Goal: Complete application form: Complete application form

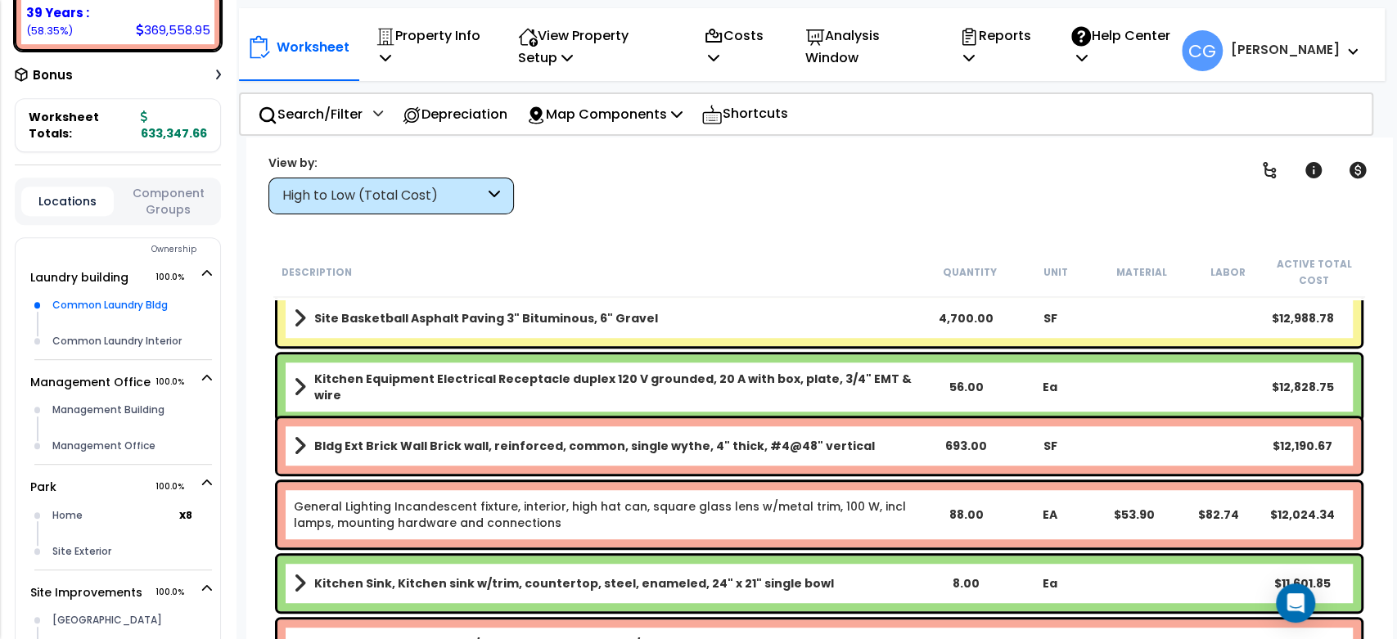
scroll to position [484, 0]
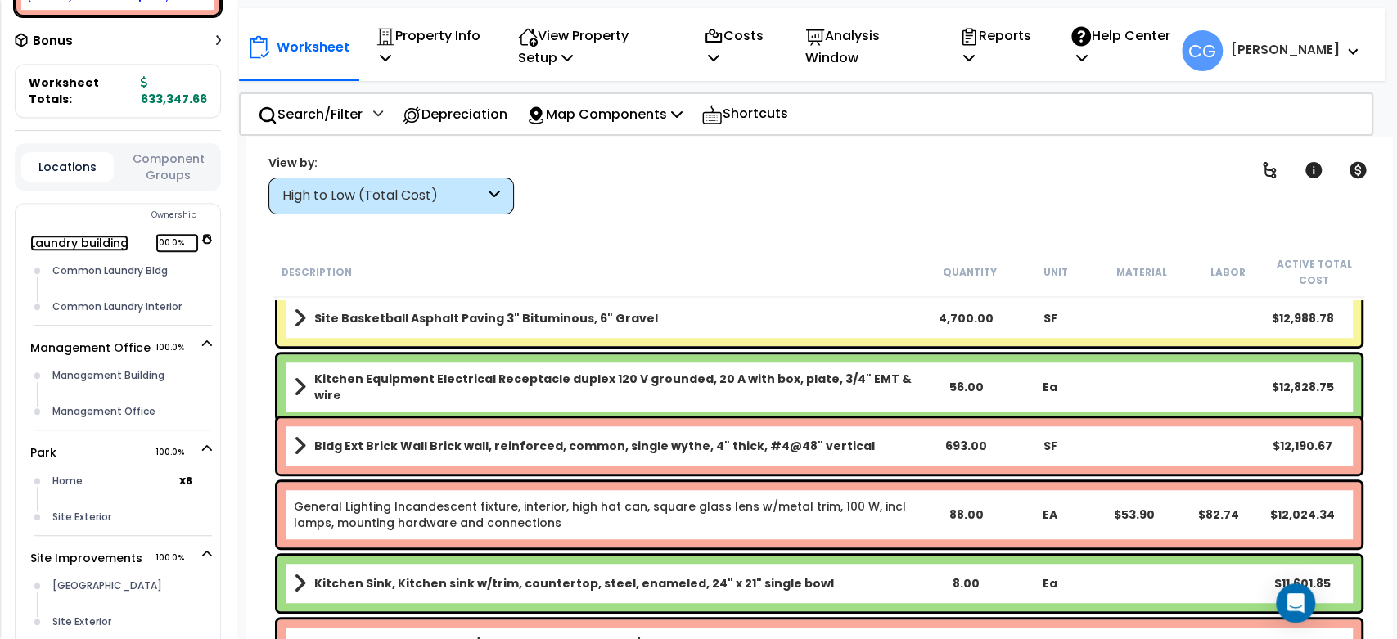
click at [98, 241] on link "Laundry building 100.0%" at bounding box center [79, 243] width 98 height 16
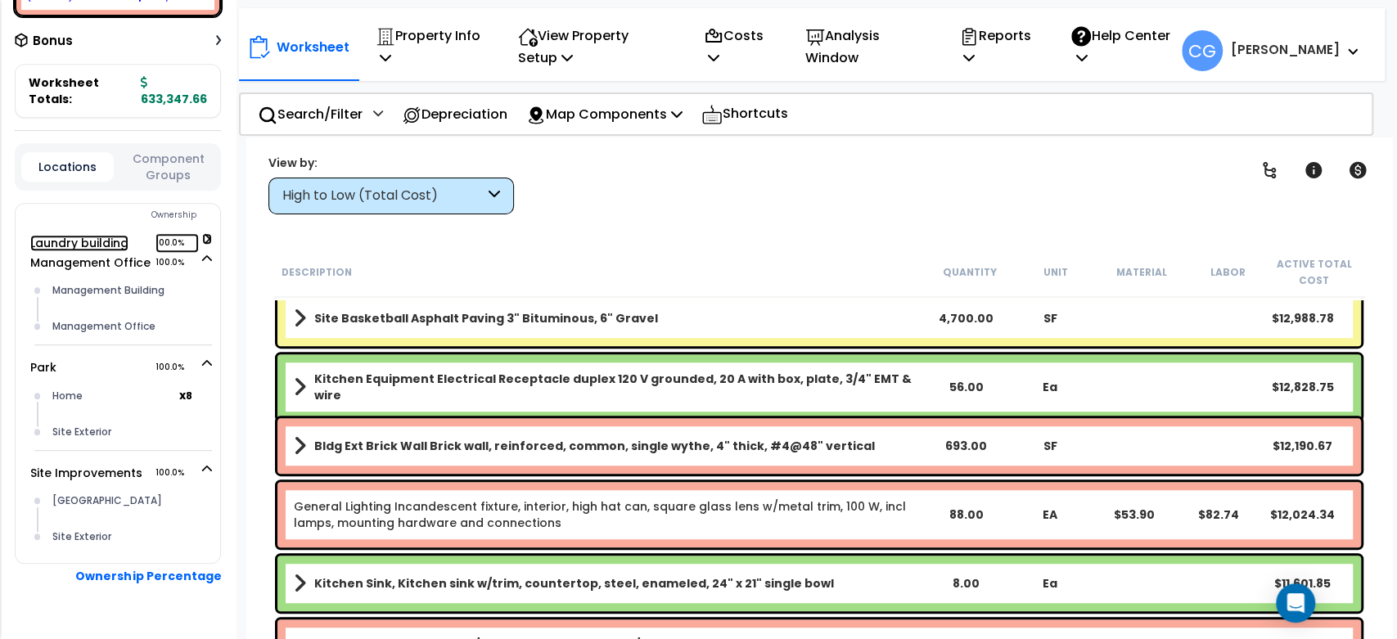
click at [98, 245] on link "Laundry building 100.0%" at bounding box center [79, 243] width 98 height 16
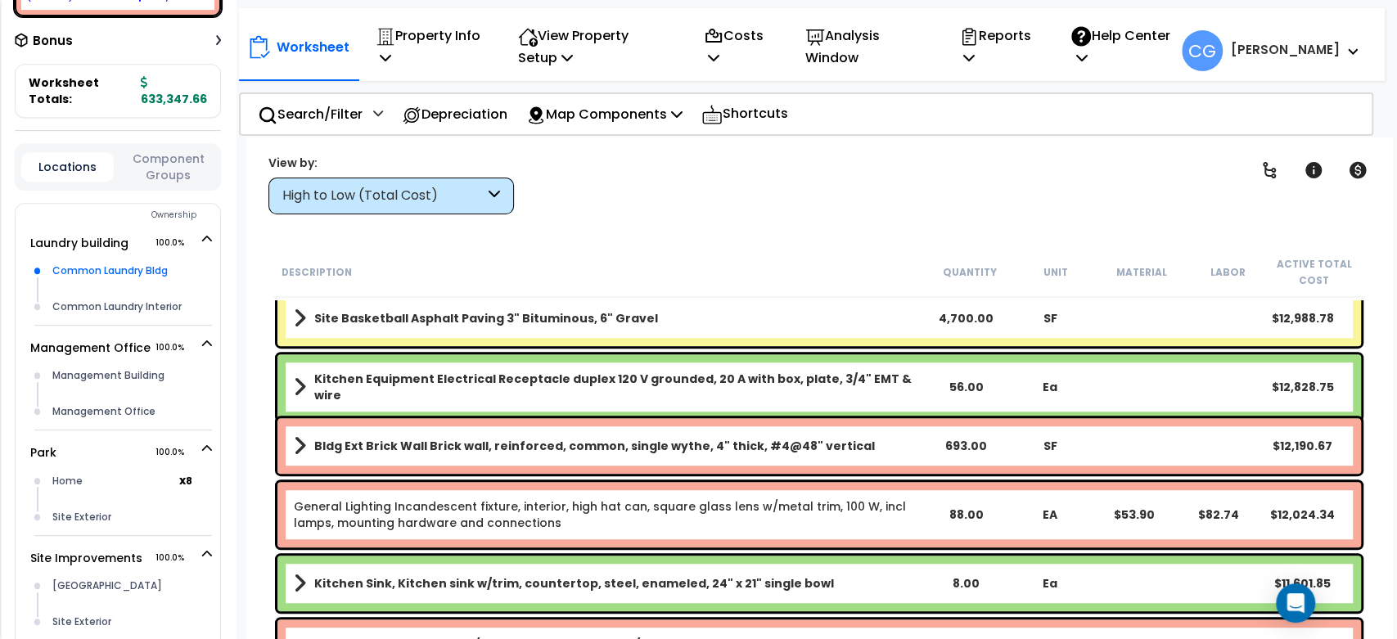
click at [104, 278] on div "Common Laundry Bldg x 1" at bounding box center [130, 271] width 164 height 36
click at [106, 273] on div "Common Laundry Bldg" at bounding box center [130, 271] width 164 height 20
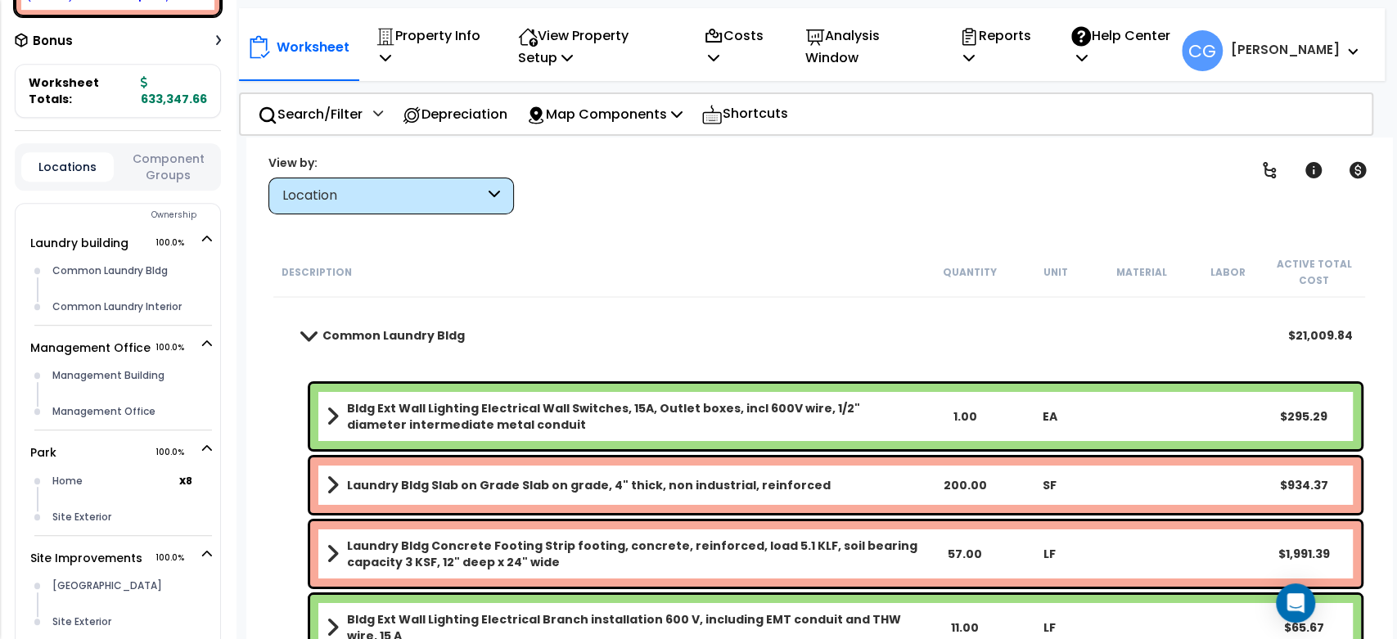
scroll to position [0, 0]
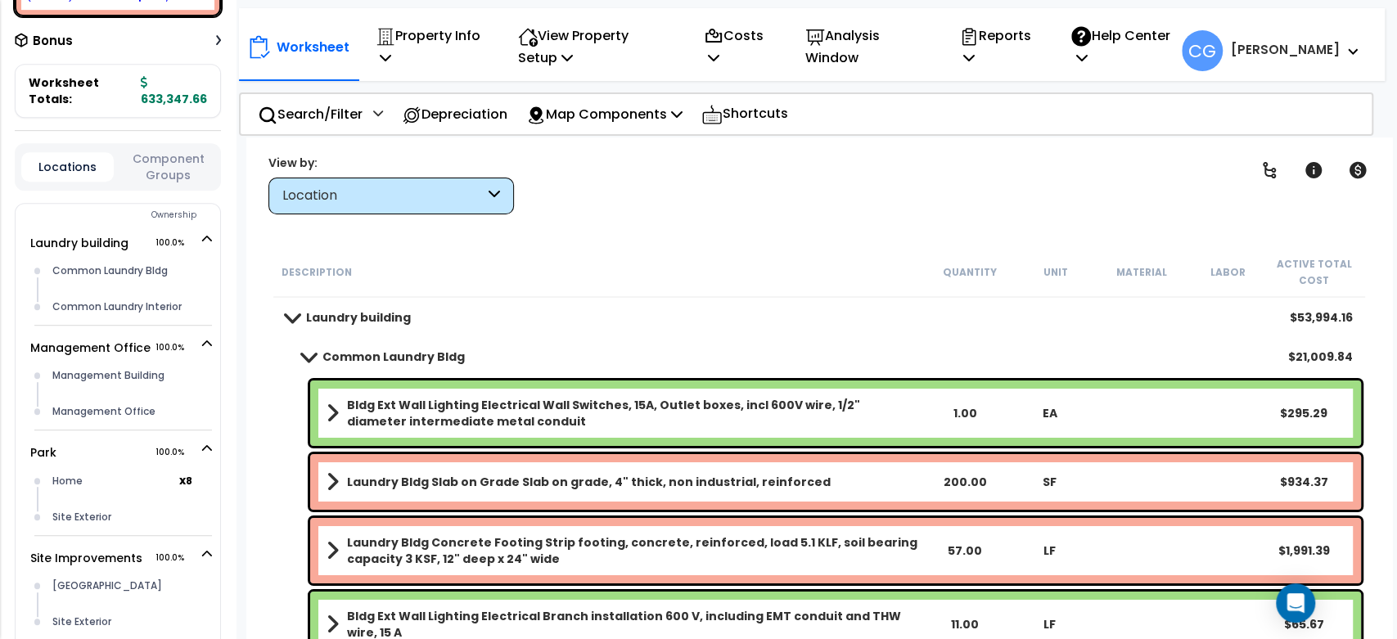
click at [415, 358] on b "Common Laundry Bldg" at bounding box center [393, 357] width 142 height 16
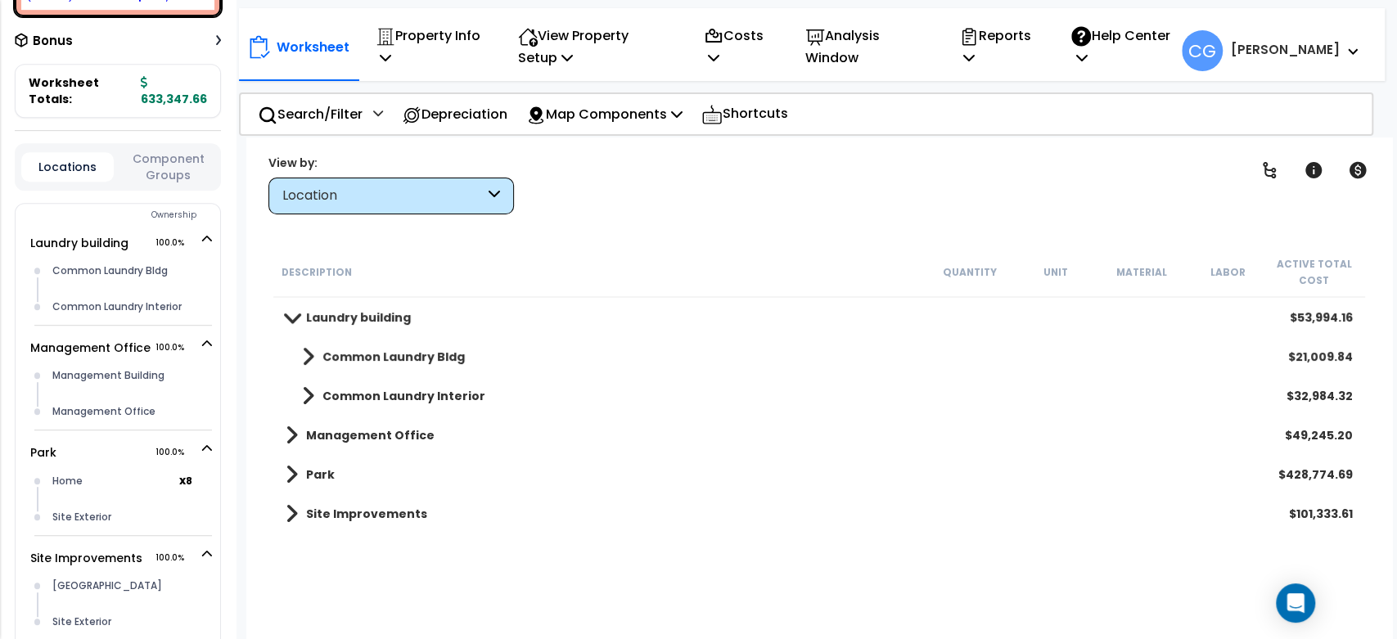
click at [413, 354] on b "Common Laundry Bldg" at bounding box center [393, 357] width 142 height 16
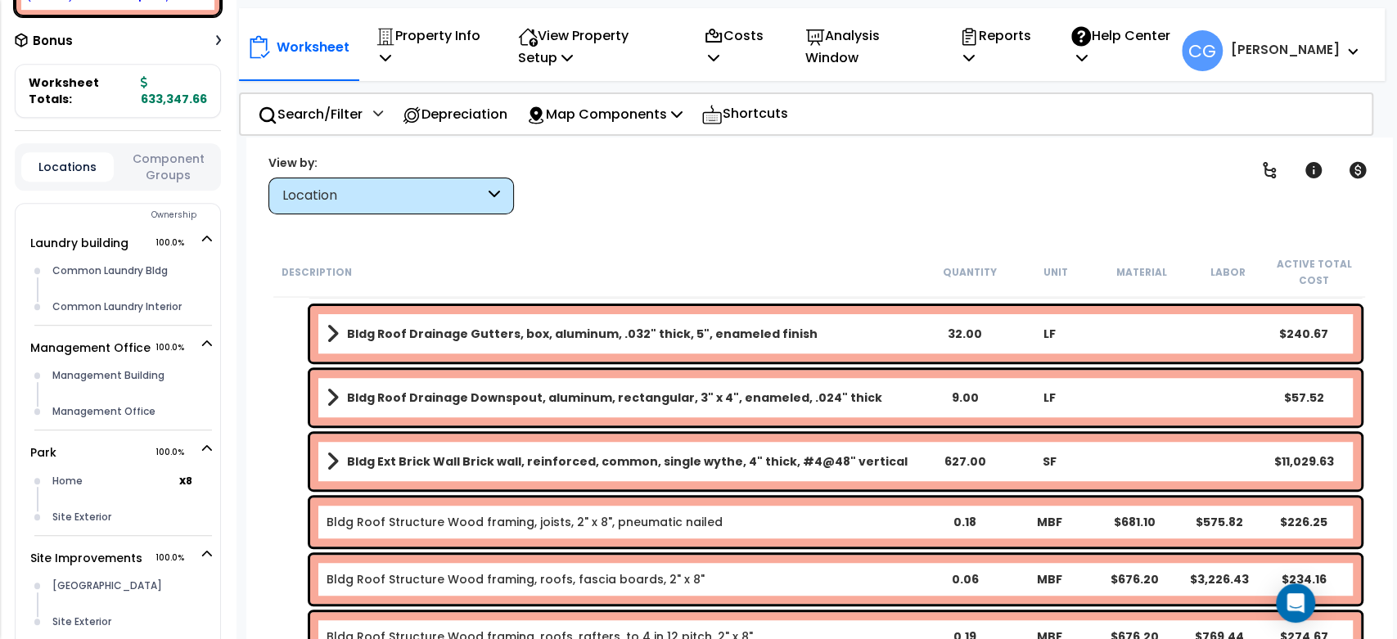
scroll to position [484, 0]
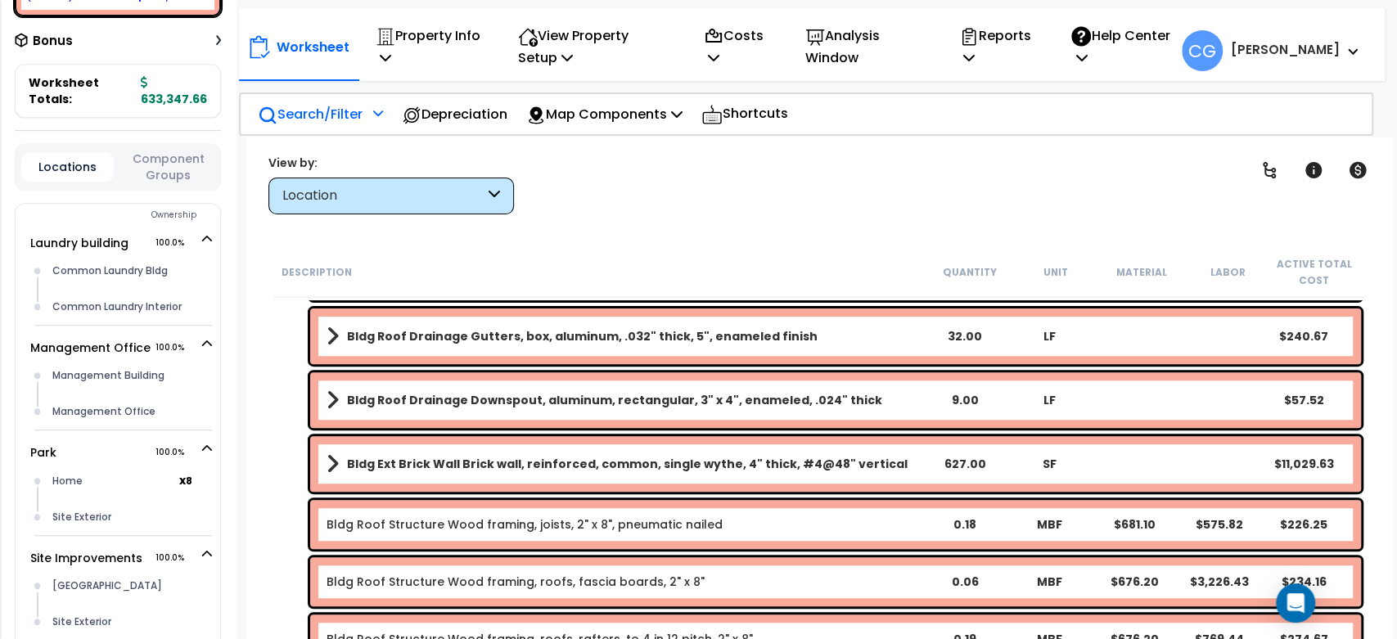
click at [292, 109] on p "Search/Filter" at bounding box center [310, 114] width 105 height 22
click at [330, 119] on p "Search/Filter" at bounding box center [310, 114] width 105 height 22
click at [332, 110] on p "Search/Filter" at bounding box center [310, 114] width 105 height 22
click at [332, 113] on p "Search/Filter" at bounding box center [310, 114] width 105 height 22
click at [332, 114] on p "Search/Filter" at bounding box center [310, 114] width 105 height 22
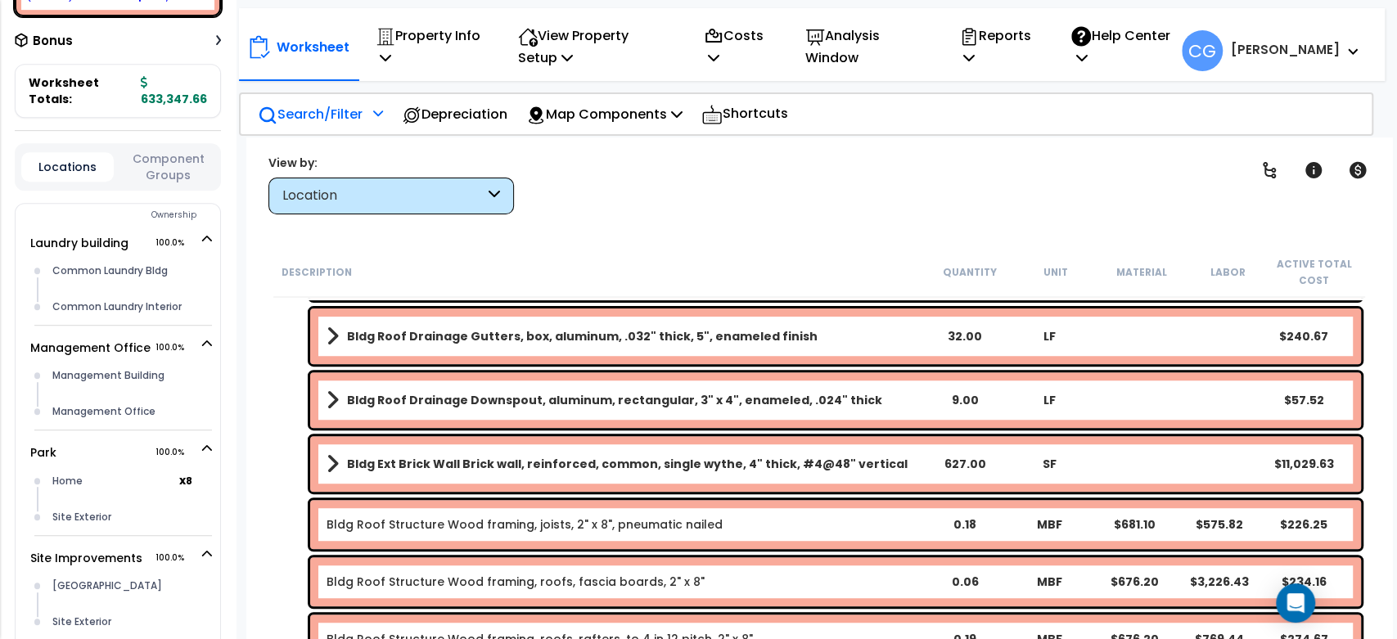
click at [332, 114] on p "Search/Filter" at bounding box center [310, 114] width 105 height 22
click at [1059, 151] on div "Worksheet Property Info Property Setup Add Property Unit Template property Clon…" at bounding box center [818, 456] width 1145 height 639
click at [1354, 49] on icon at bounding box center [1353, 51] width 10 height 7
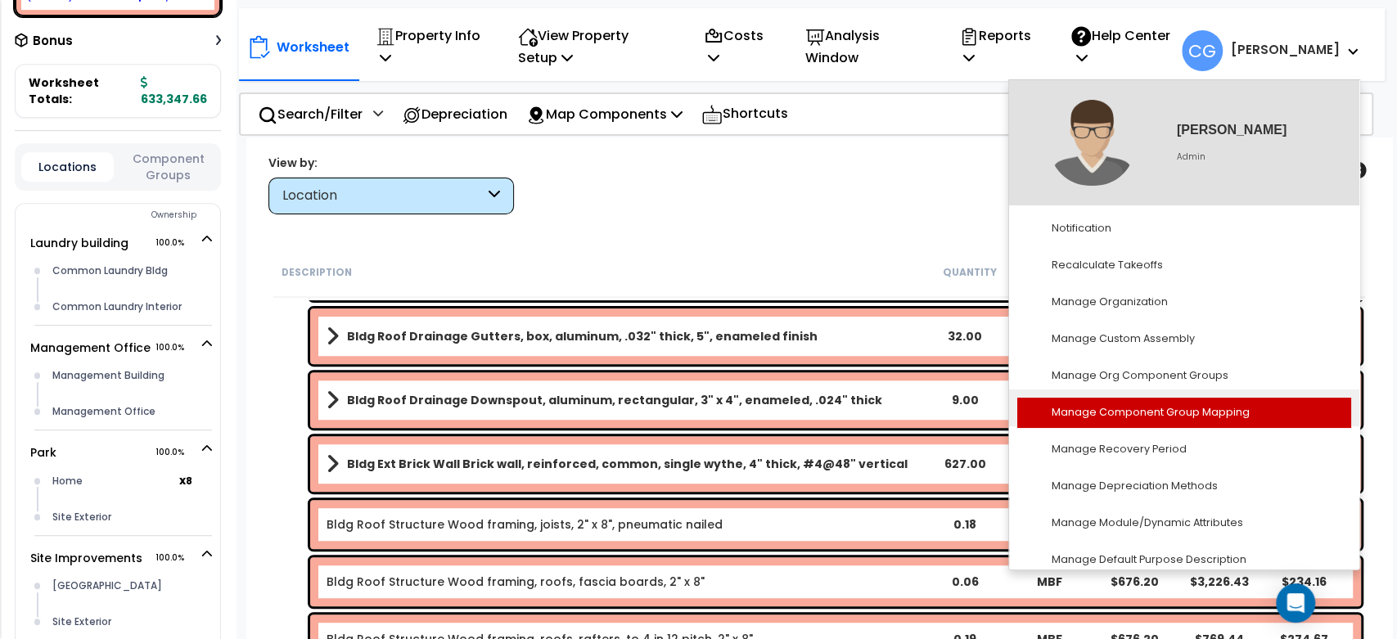
scroll to position [242, 0]
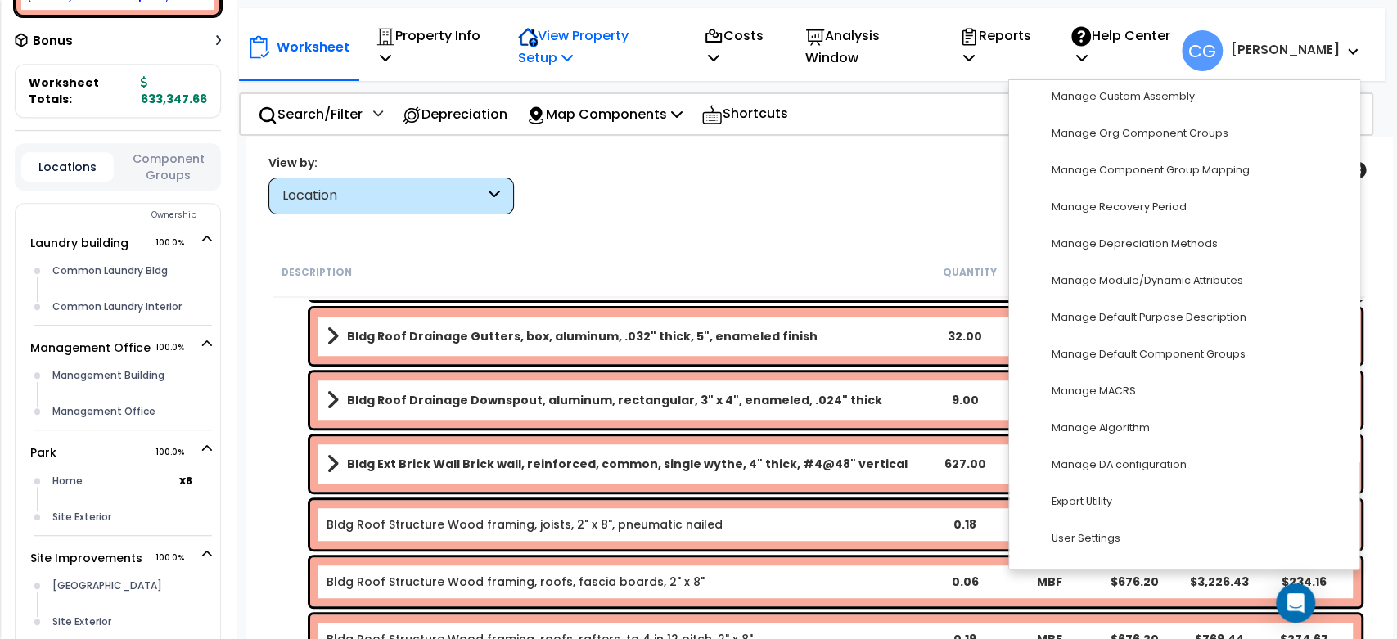
click at [483, 38] on p "View Property Setup" at bounding box center [429, 47] width 107 height 44
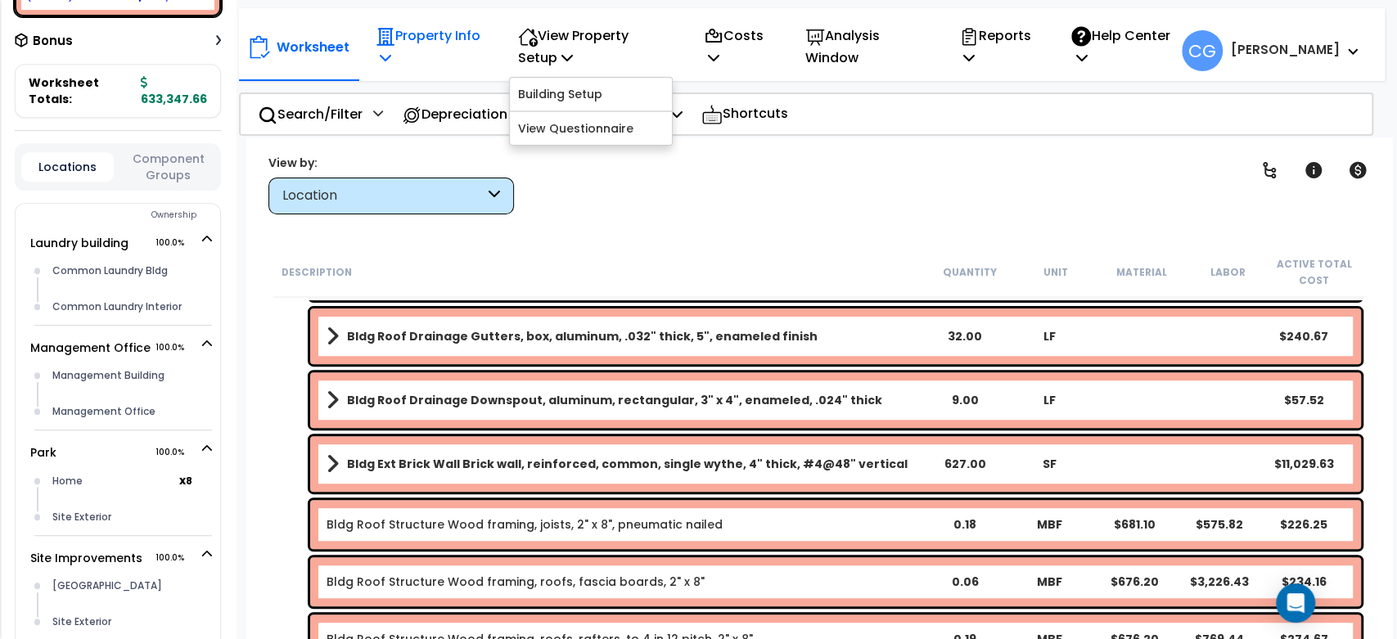
click at [425, 40] on p "Property Info" at bounding box center [429, 47] width 107 height 44
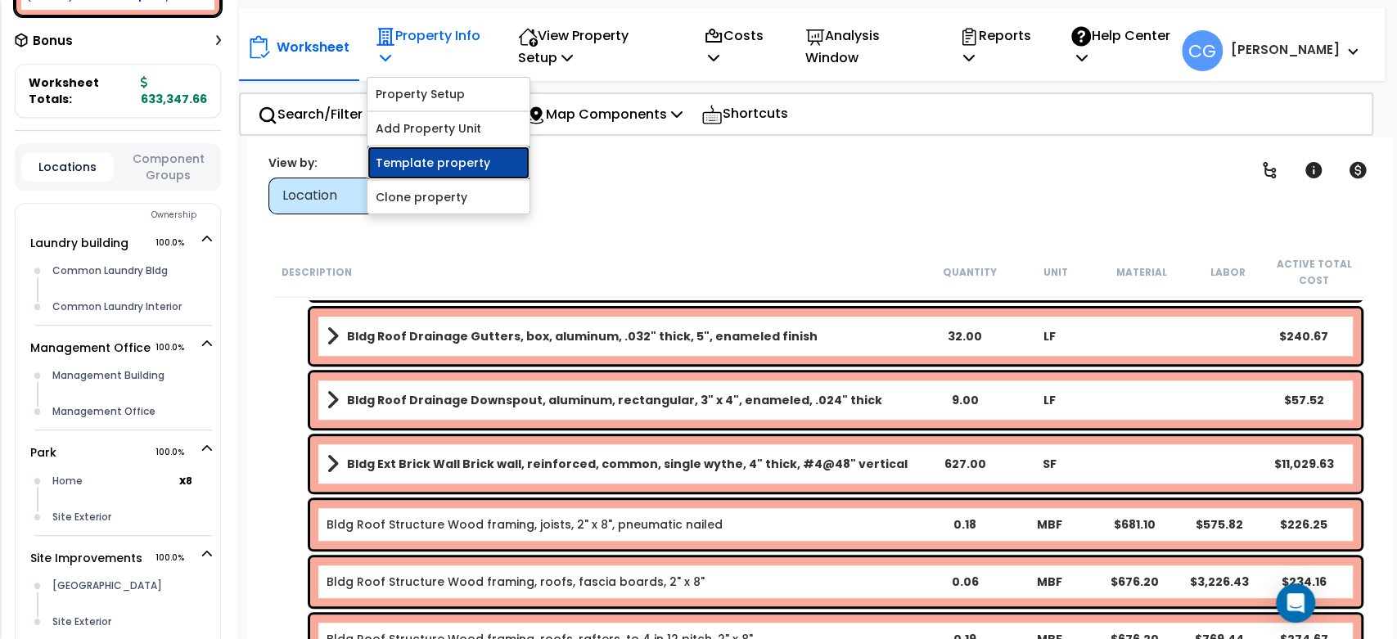
click at [438, 155] on link "Template property" at bounding box center [448, 162] width 162 height 33
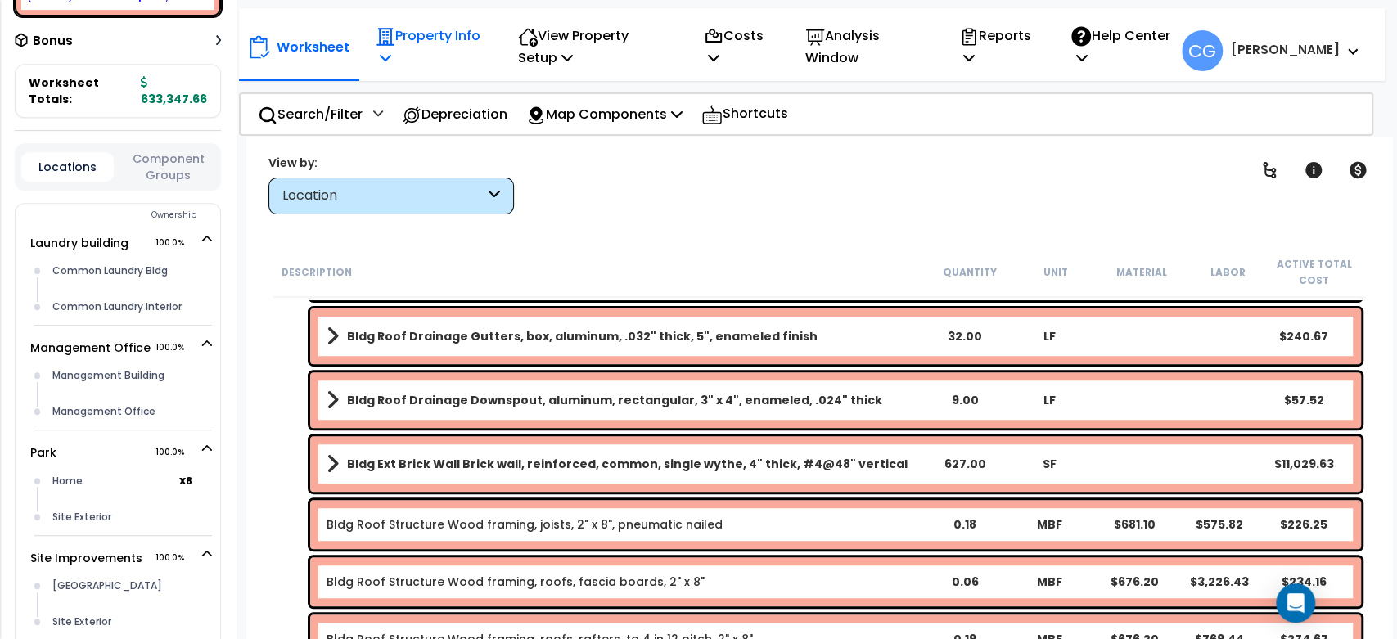
click at [413, 44] on p "Property Info" at bounding box center [429, 47] width 107 height 44
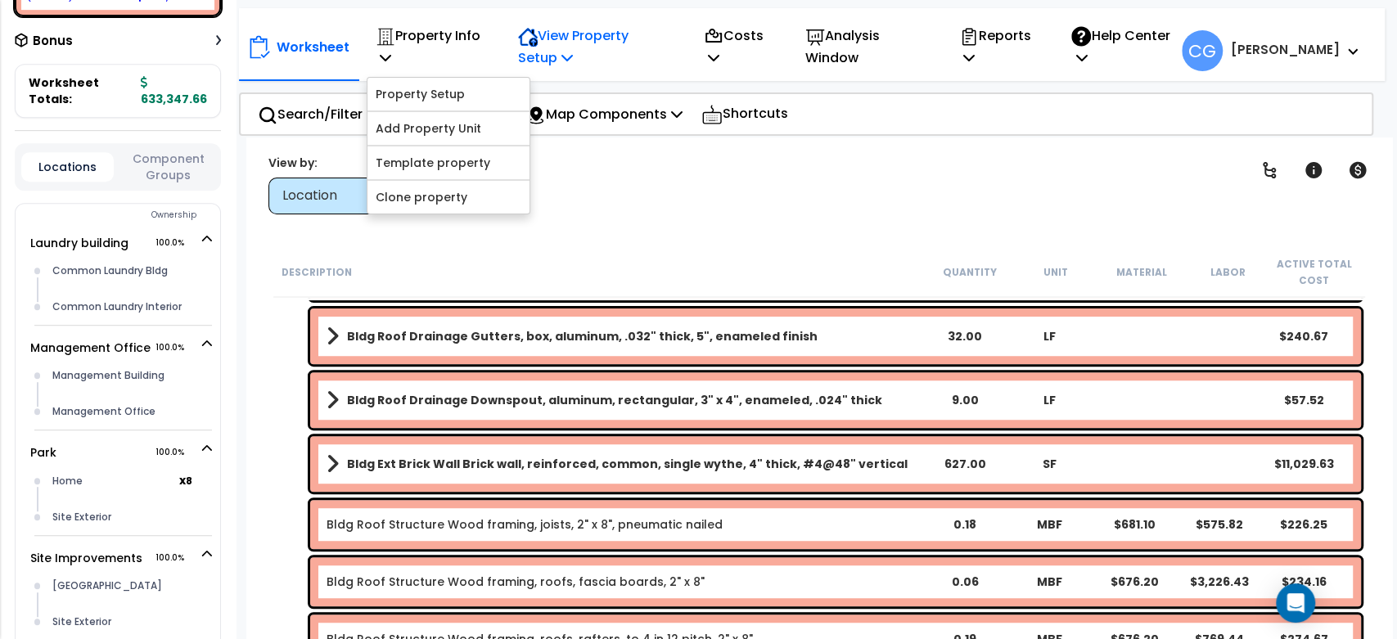
click at [483, 38] on p "View Property Setup" at bounding box center [429, 47] width 107 height 44
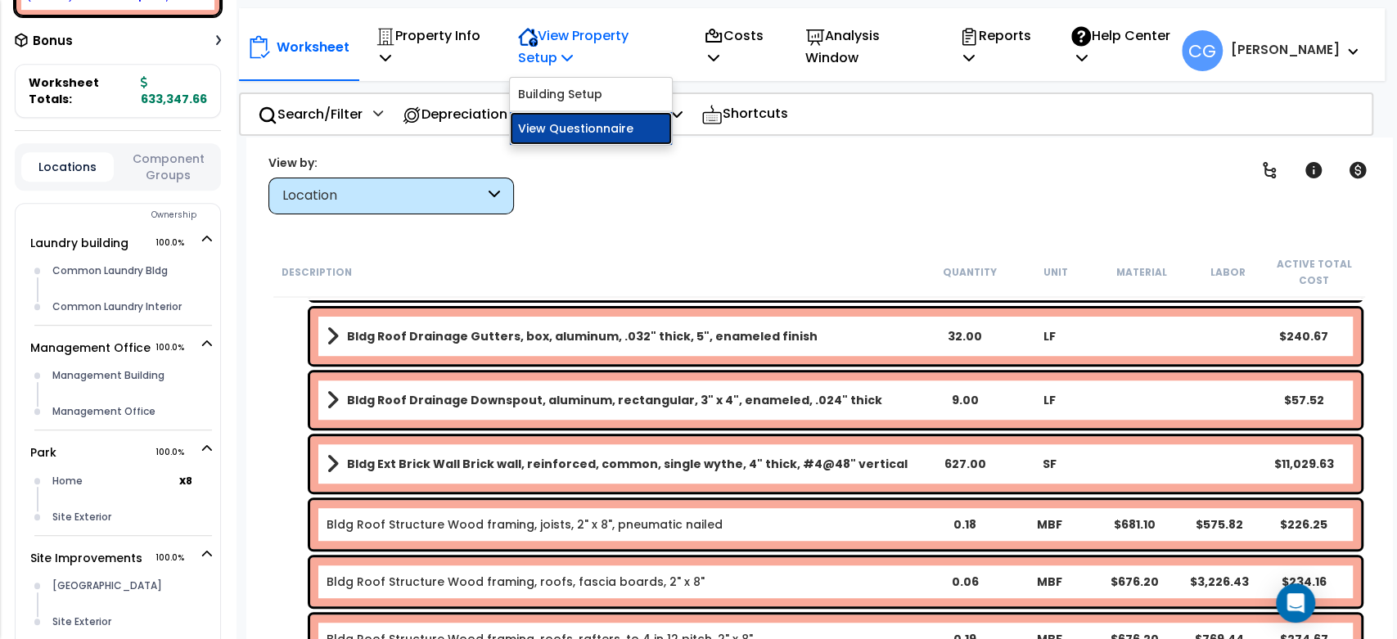
click at [545, 121] on link "View Questionnaire" at bounding box center [591, 128] width 162 height 33
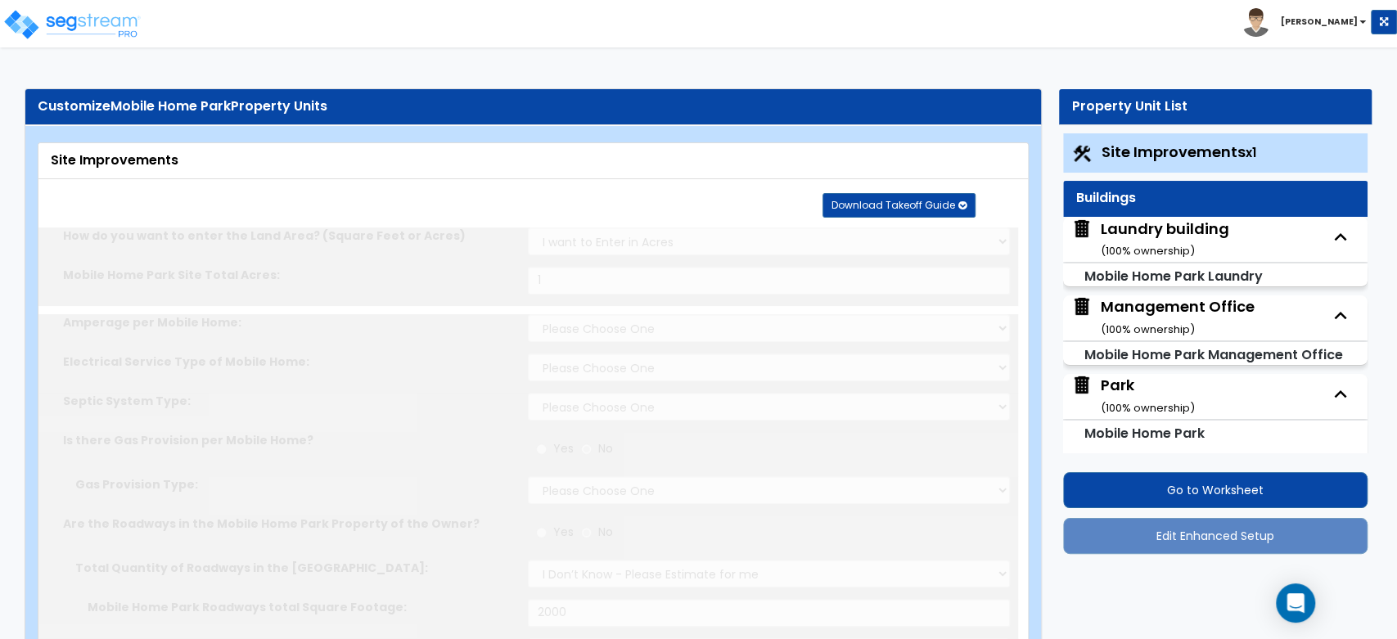
type input "1"
select select "1"
radio input "true"
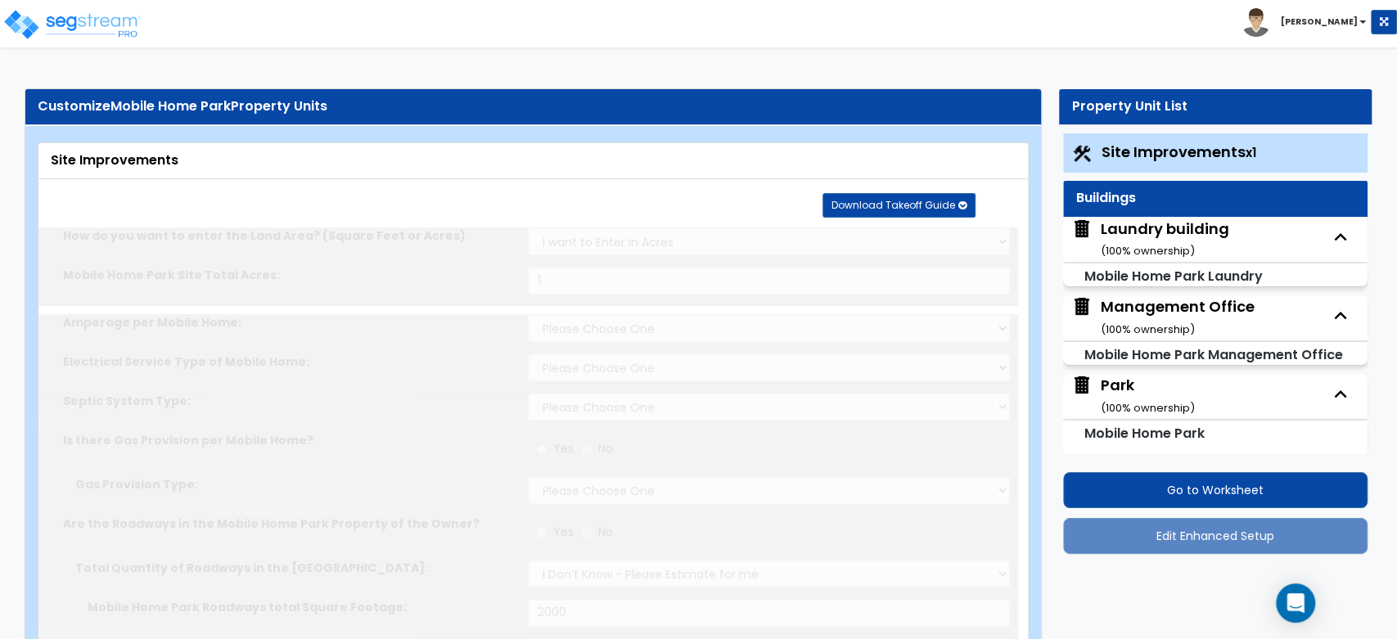
select select "1"
radio input "true"
select select "1"
type input "2000"
select select "2"
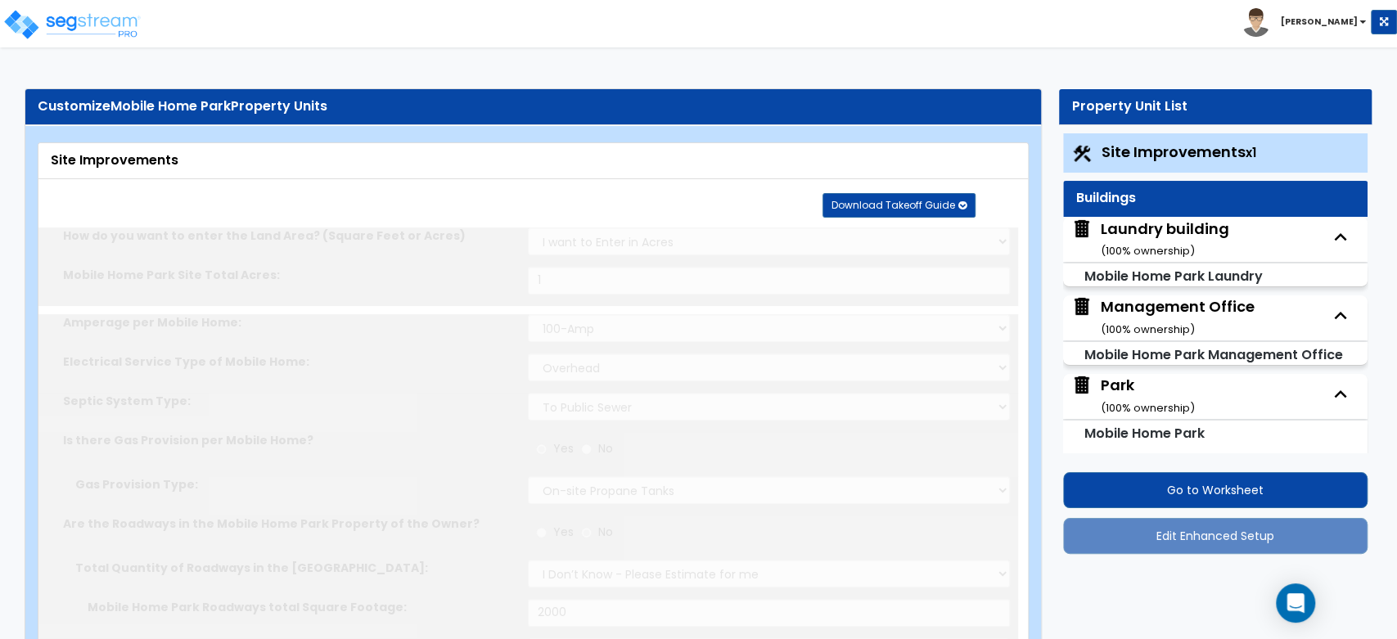
select select "2"
type input "50"
select select "3"
radio input "true"
type input "1"
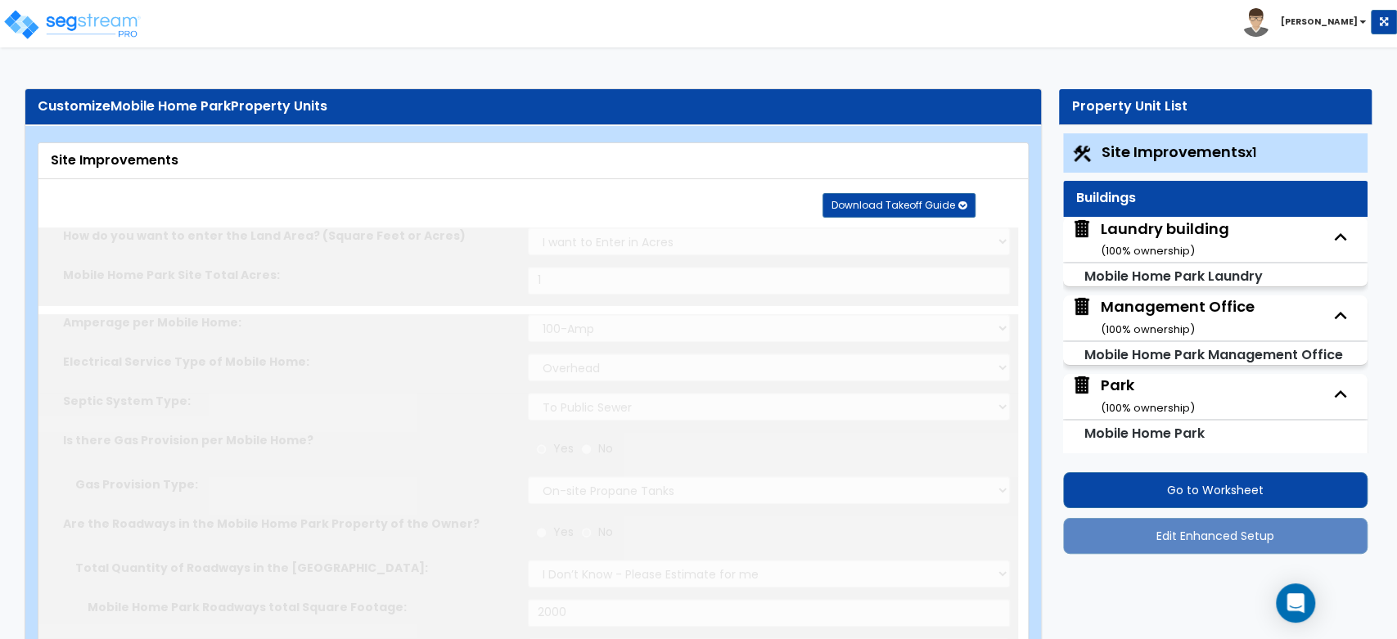
radio input "true"
type input "7"
type input "8"
type input "9"
radio input "true"
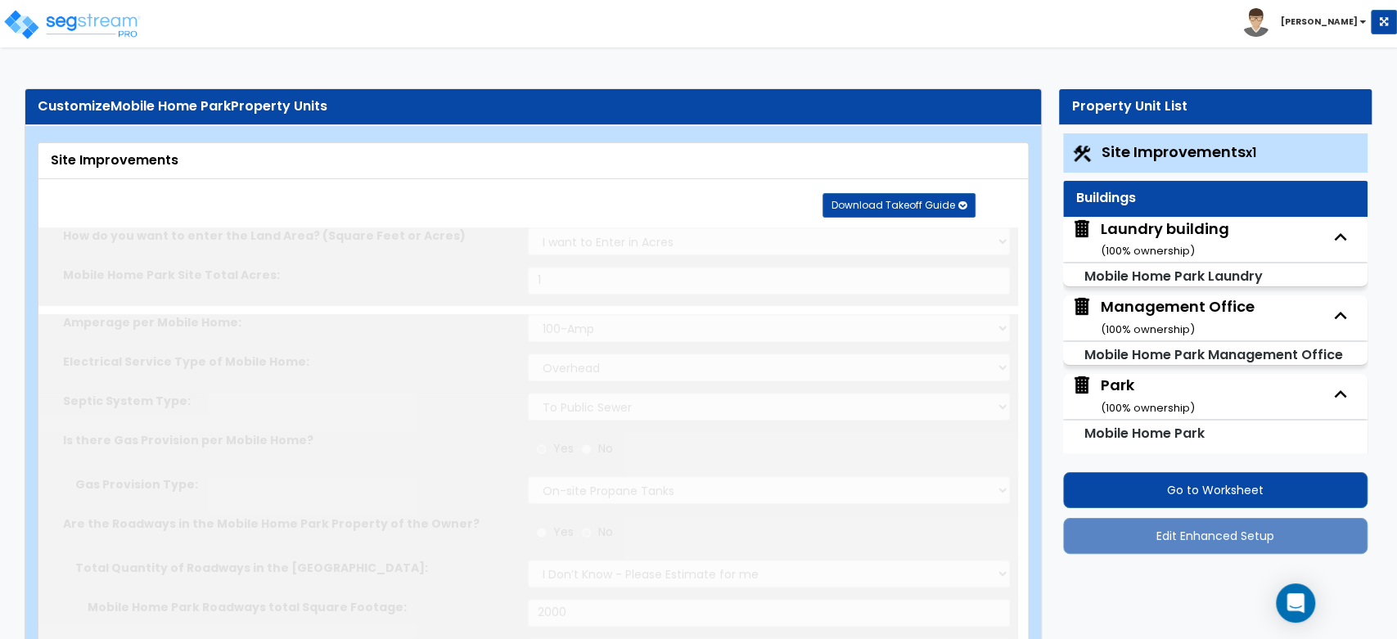
type input "2"
radio input "true"
select select "1"
type input "90"
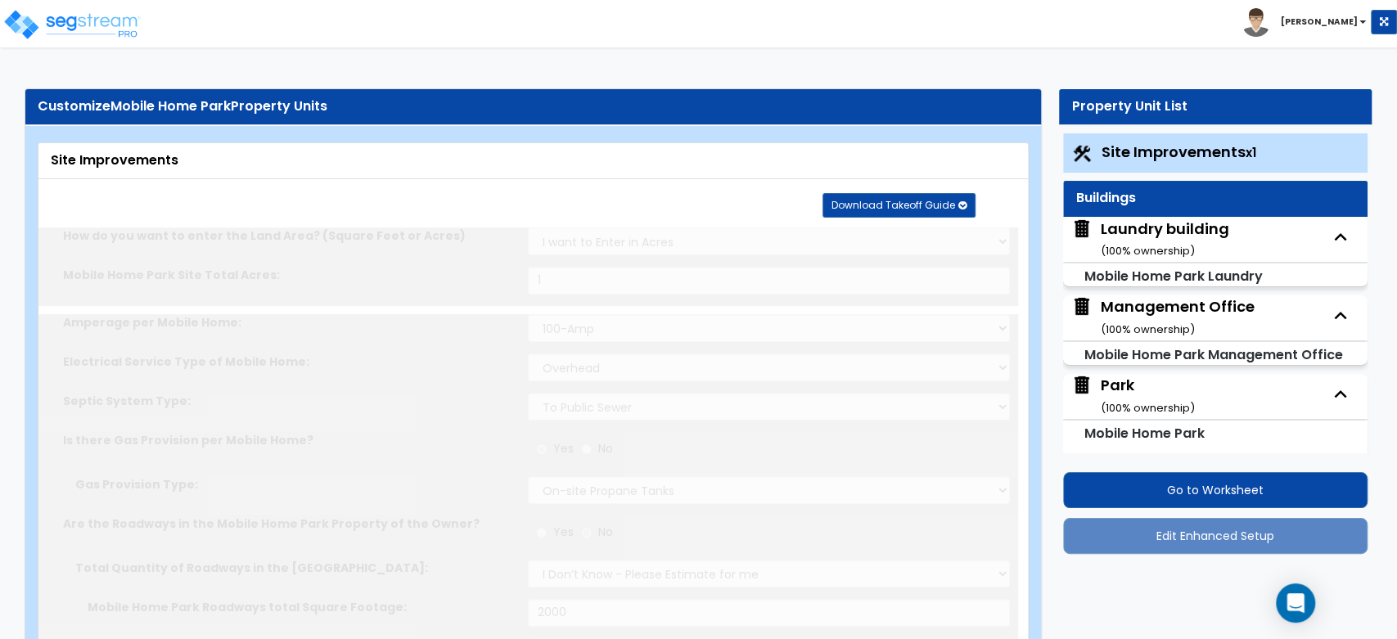
radio input "true"
type input "8"
select select "1"
radio input "true"
type input "1"
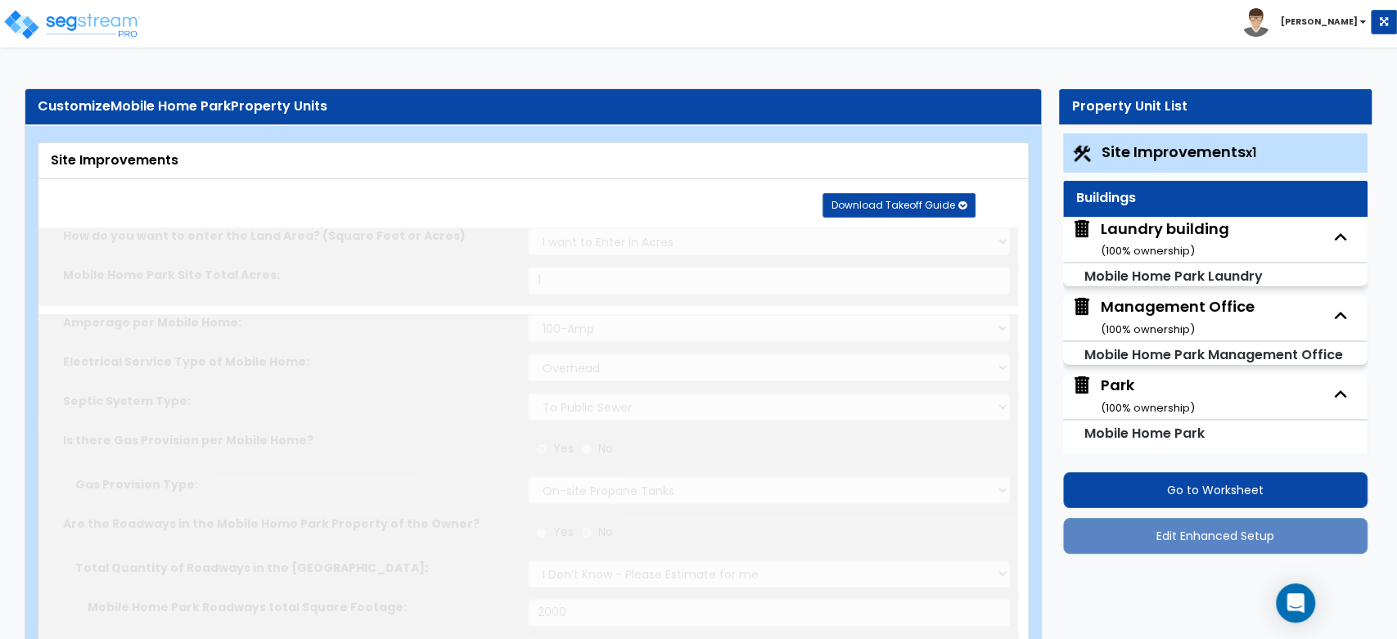
radio input "true"
select select "2"
select select "1"
type input "2"
radio input "true"
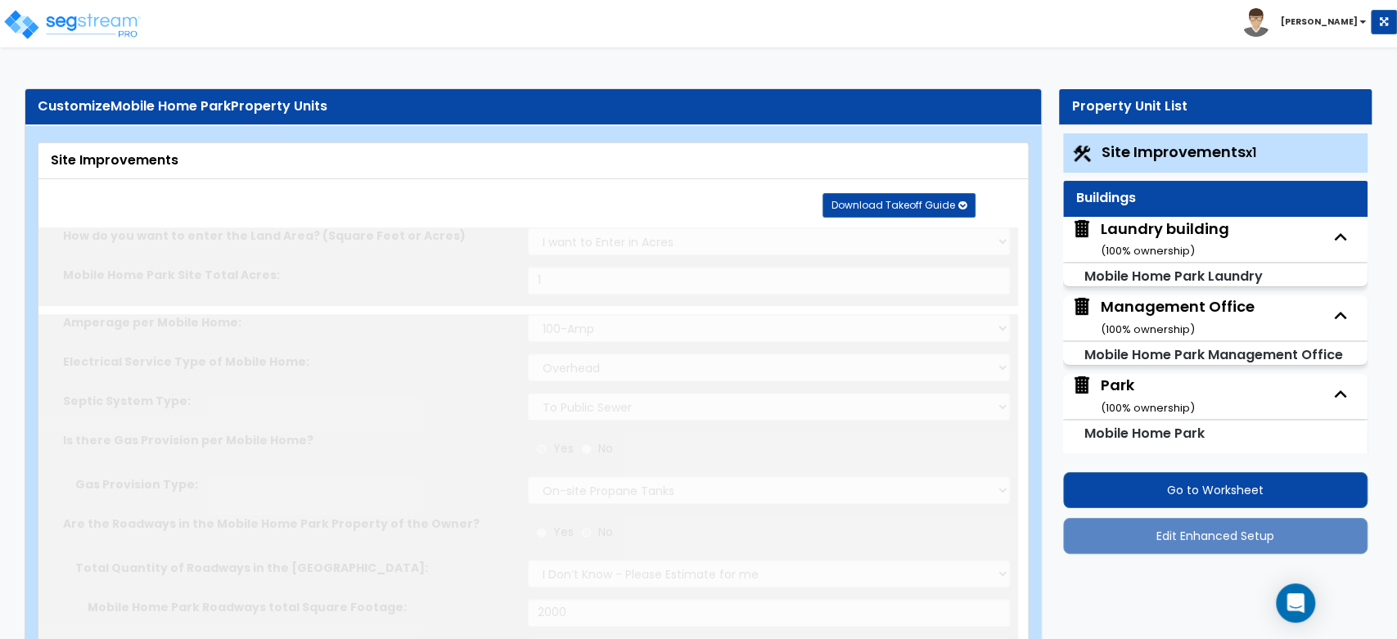
select select "1"
type input "8"
radio input "true"
select select "2"
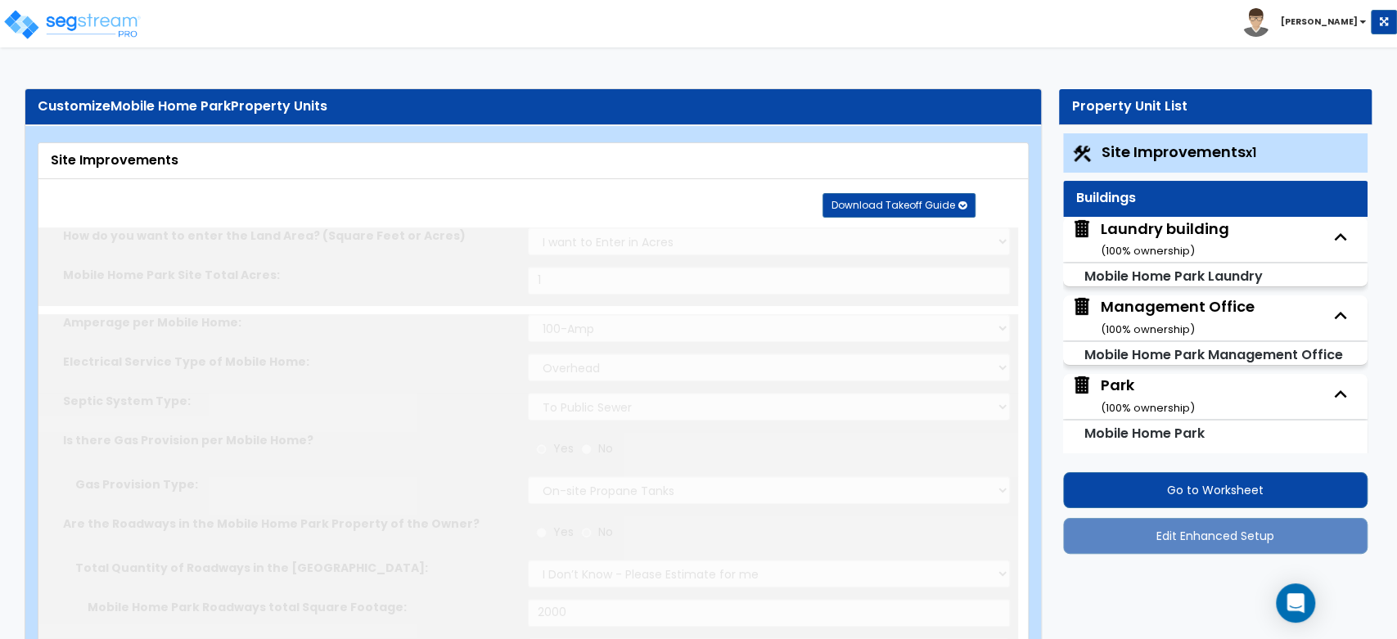
type input "80"
select select "1"
select select "2"
radio input "true"
select select "4"
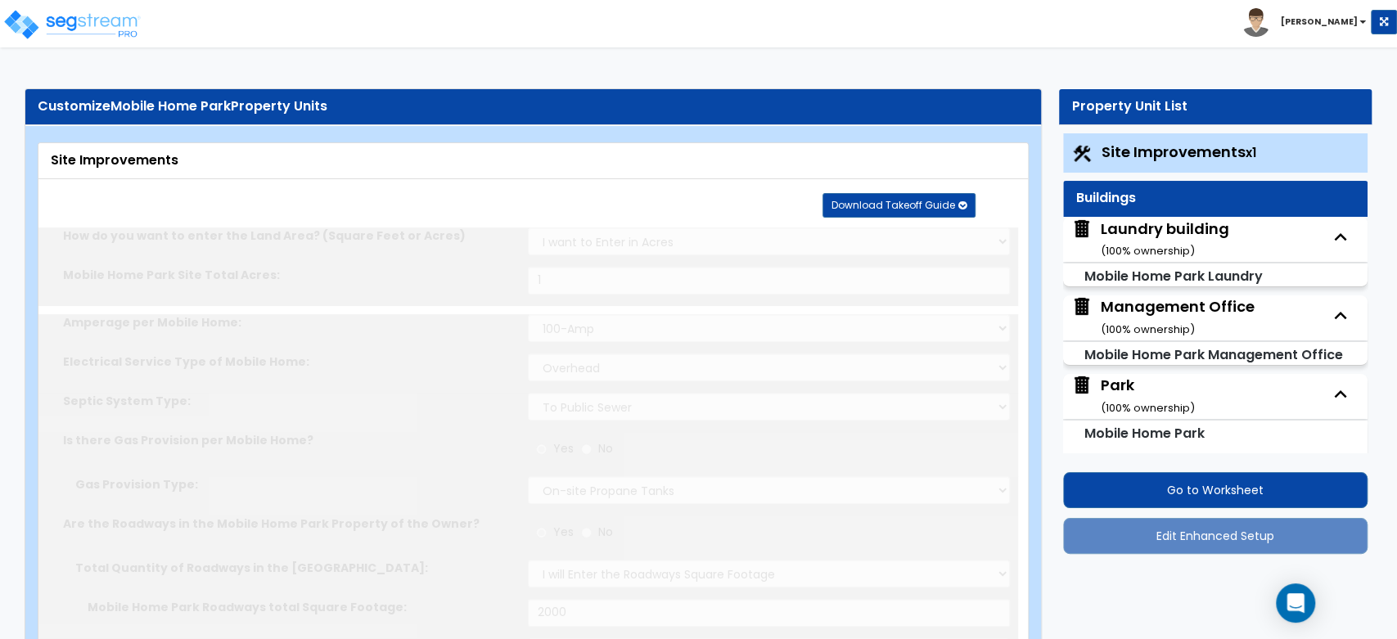
type input "114"
radio input "true"
select select "2"
type input "40"
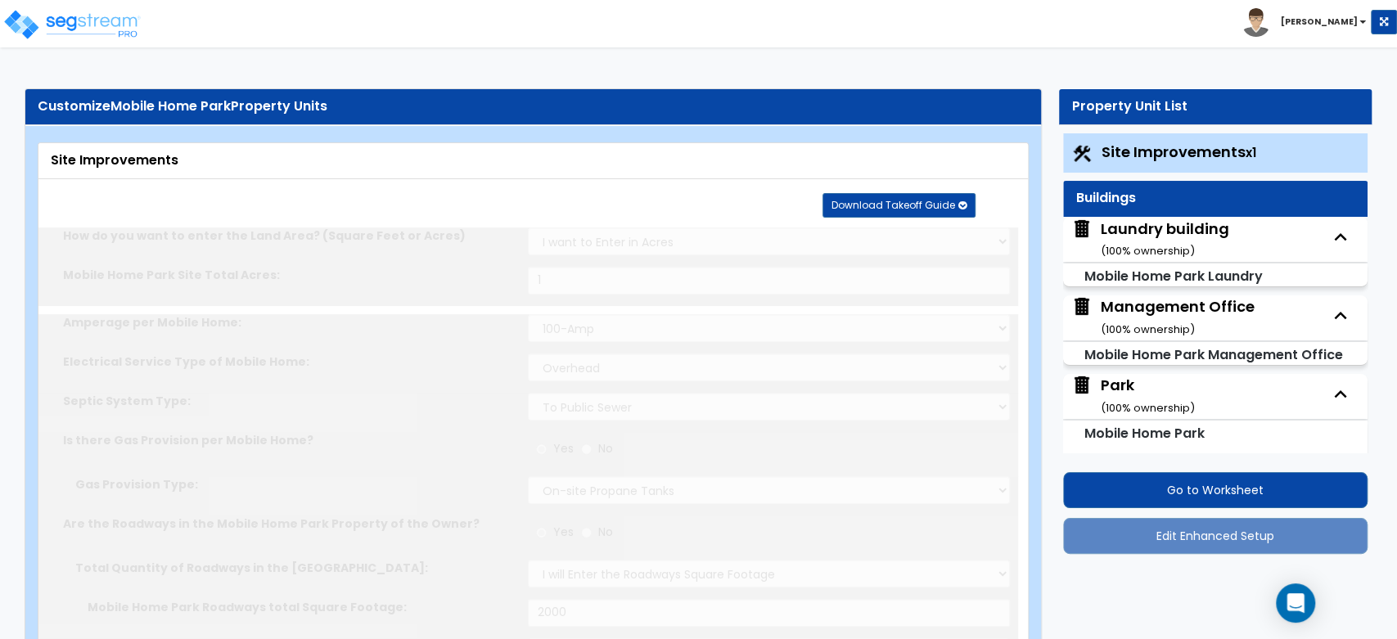
radio input "true"
type input "5"
type input "26"
radio input "true"
select select "1"
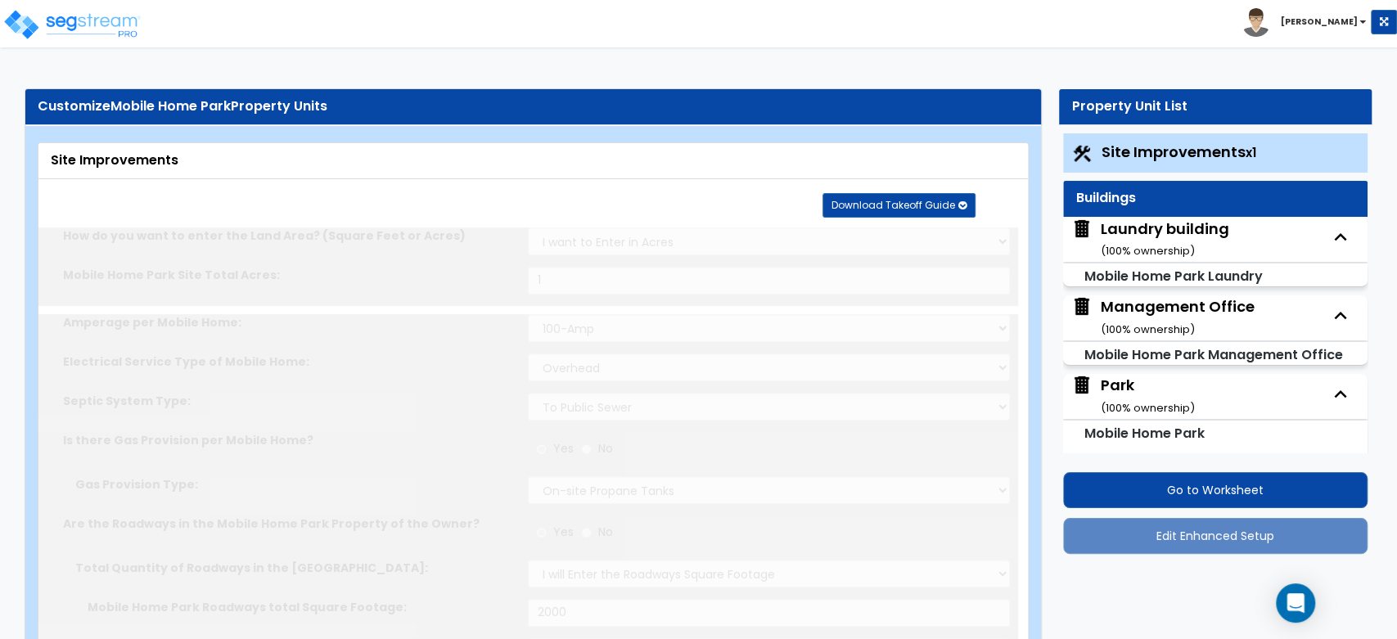
type input "40"
radio input "true"
select select "2"
select select "1"
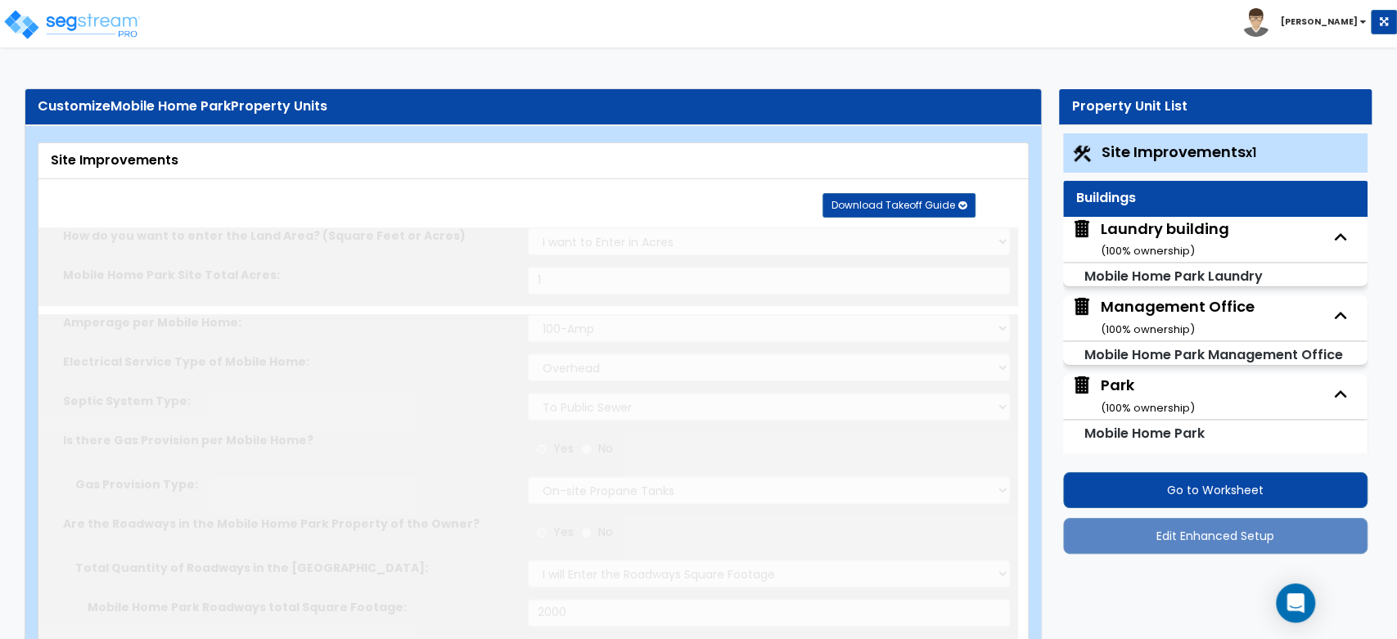
radio input "true"
type input "1"
radio input "true"
type input "2"
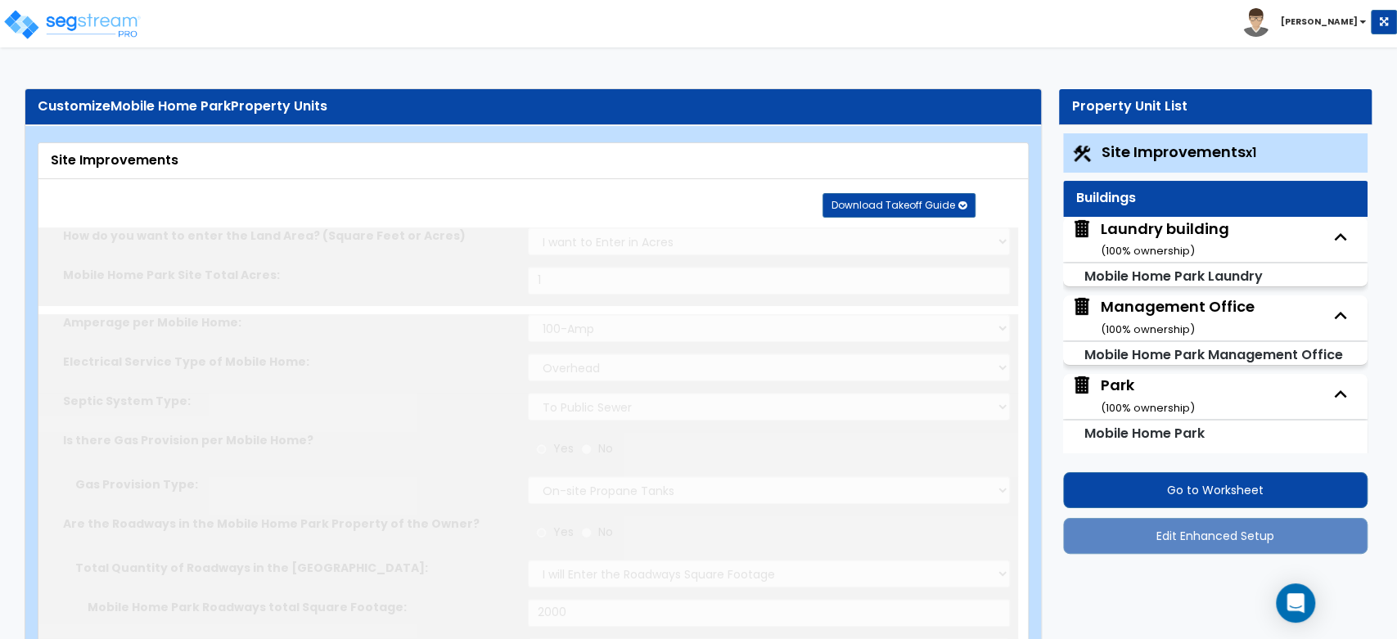
type input "15"
radio input "true"
select select "2"
type input "8"
radio input "true"
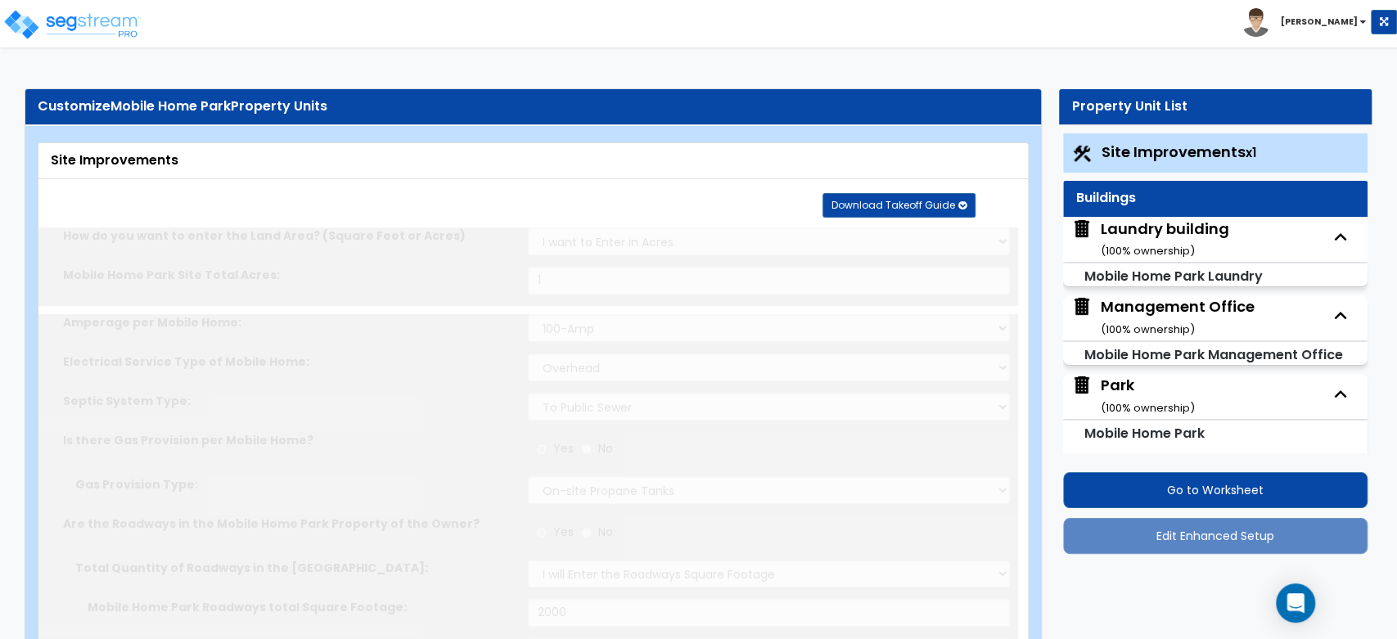
type input "1"
radio input "true"
type input "1"
type input "50"
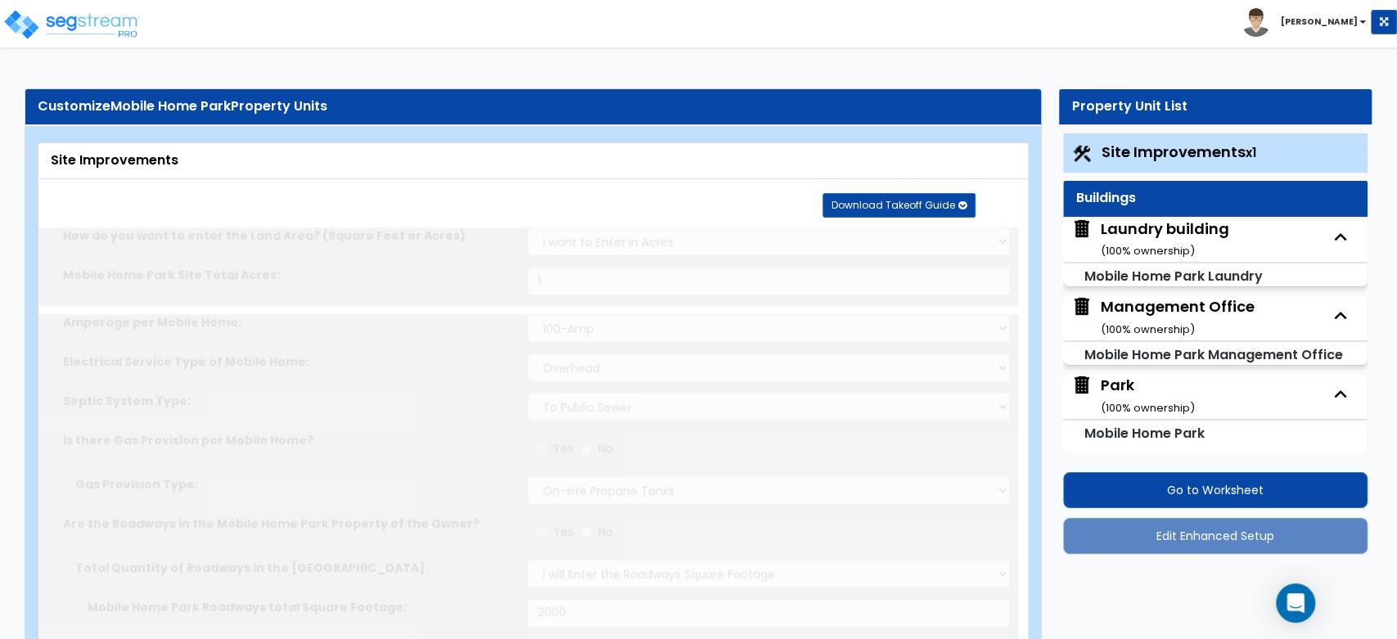
select select "6"
select select "1"
select select "2"
select select "1"
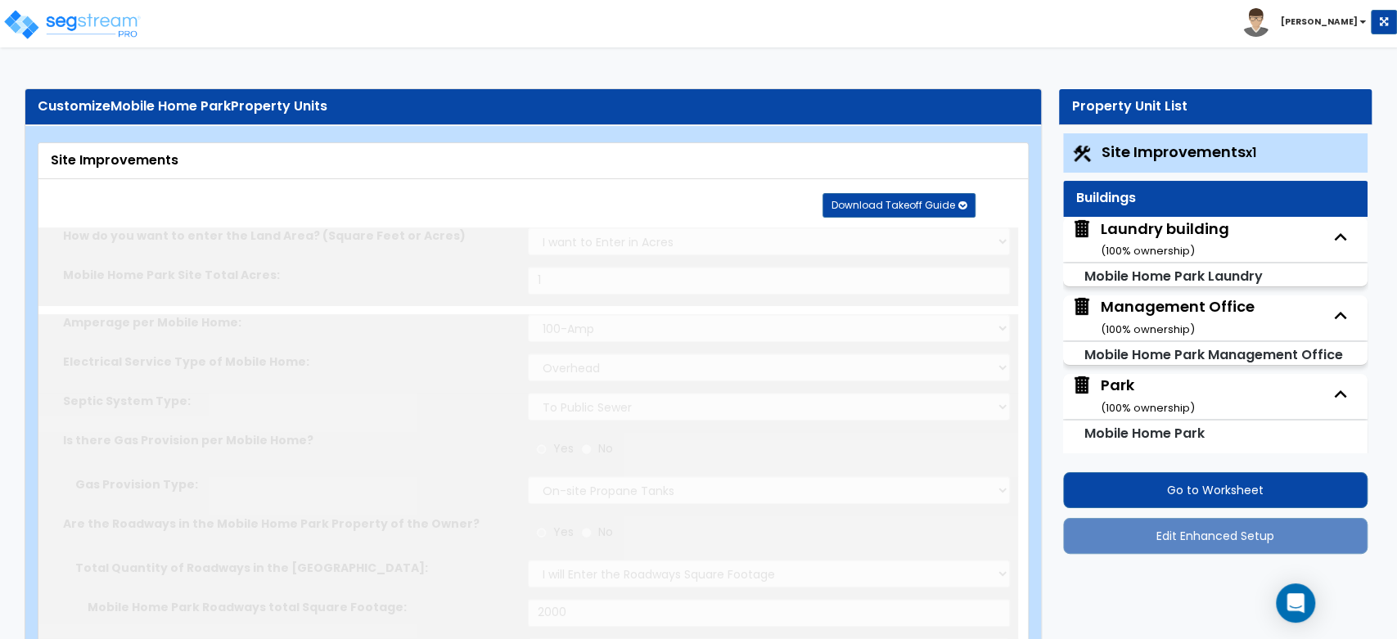
select select "16"
radio input "true"
select select "1"
type input "1"
select select "5"
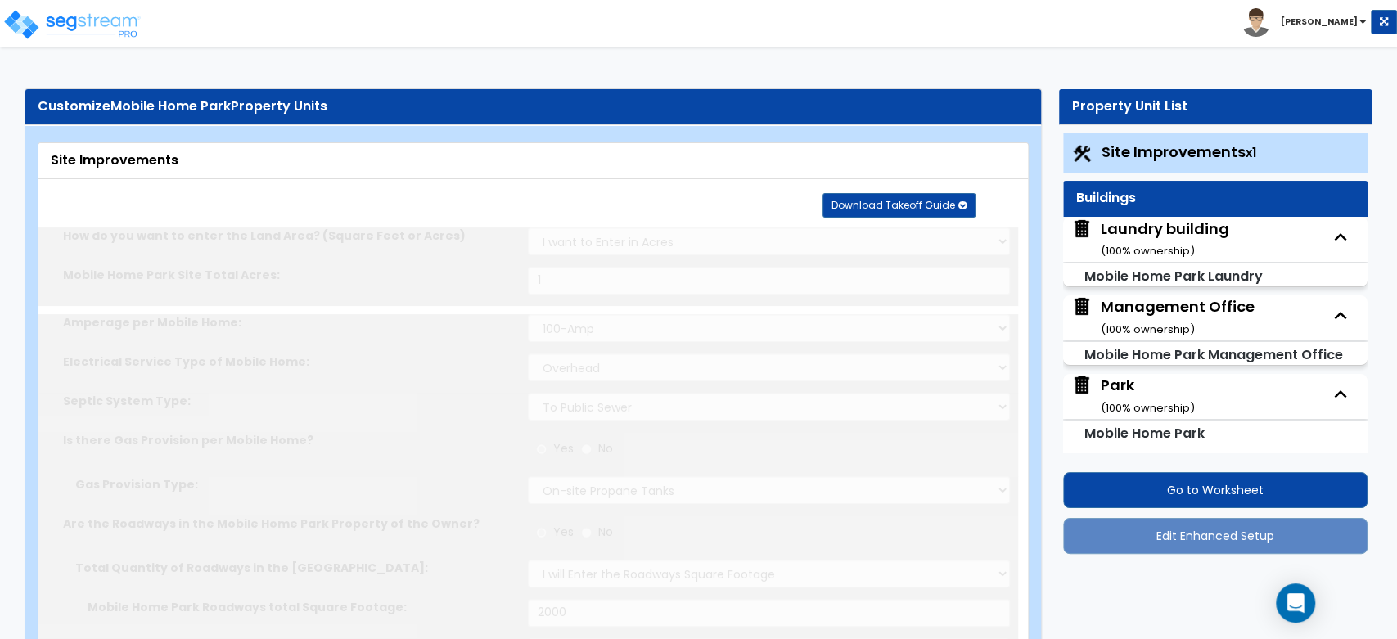
radio input "true"
select select "1"
radio input "true"
type input "1"
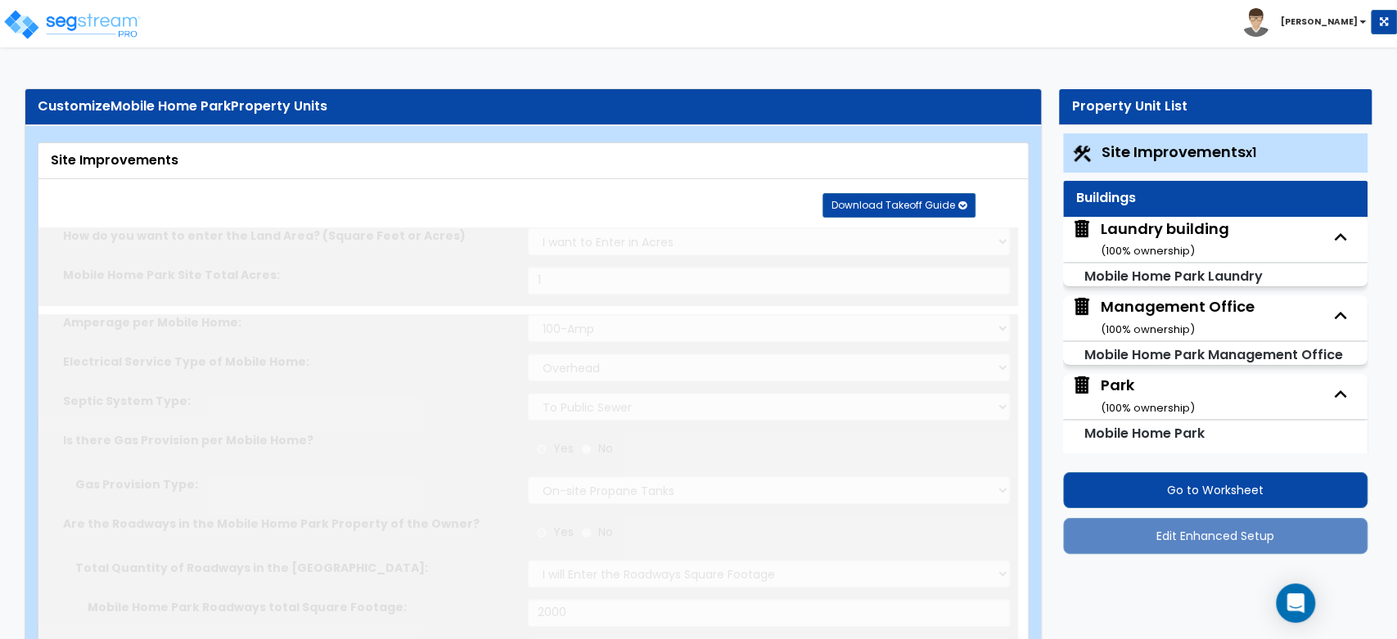
select select "1"
radio input "true"
select select "1"
radio input "true"
select select "1"
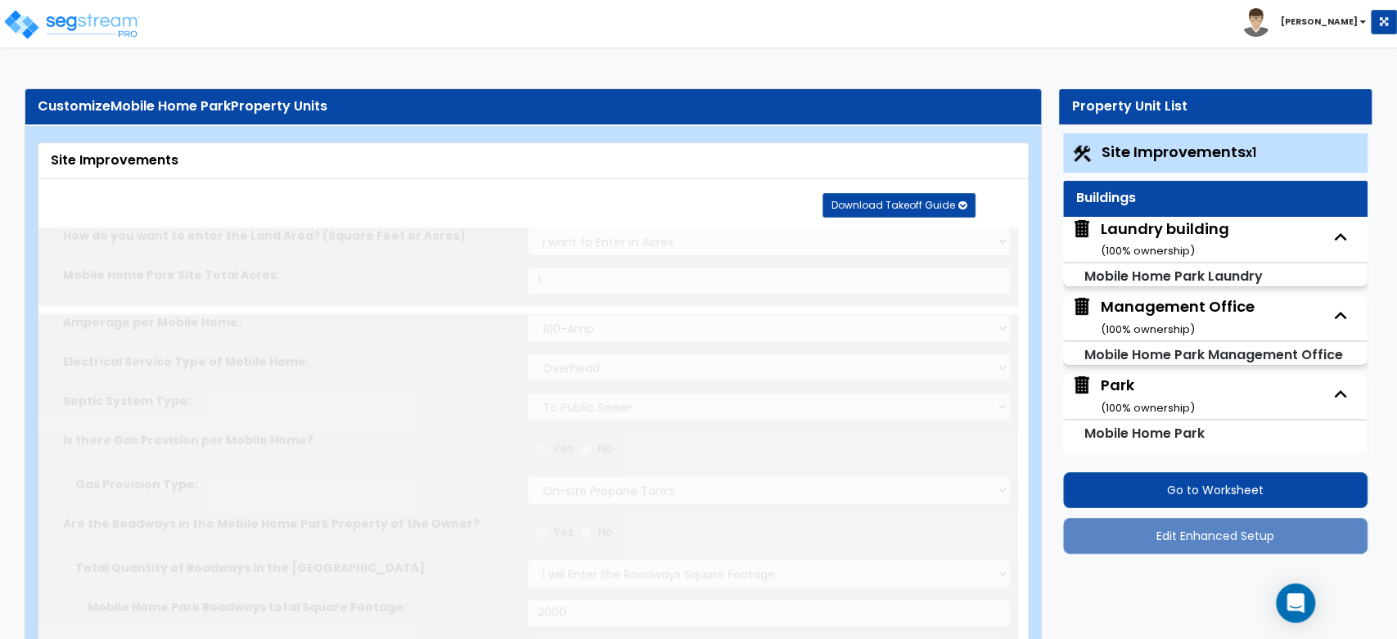
select select "1"
type input "7"
select select "3"
select select "1"
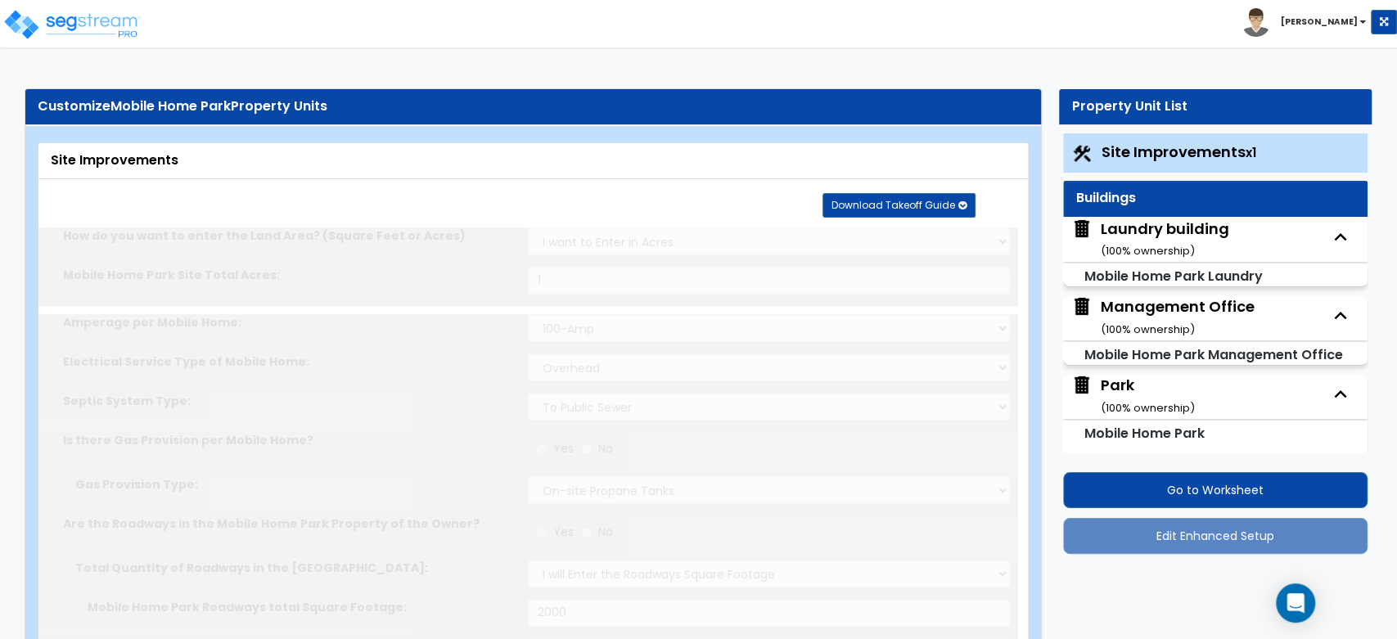
radio input "true"
select select "1"
type input "70"
type input "1"
type input "4"
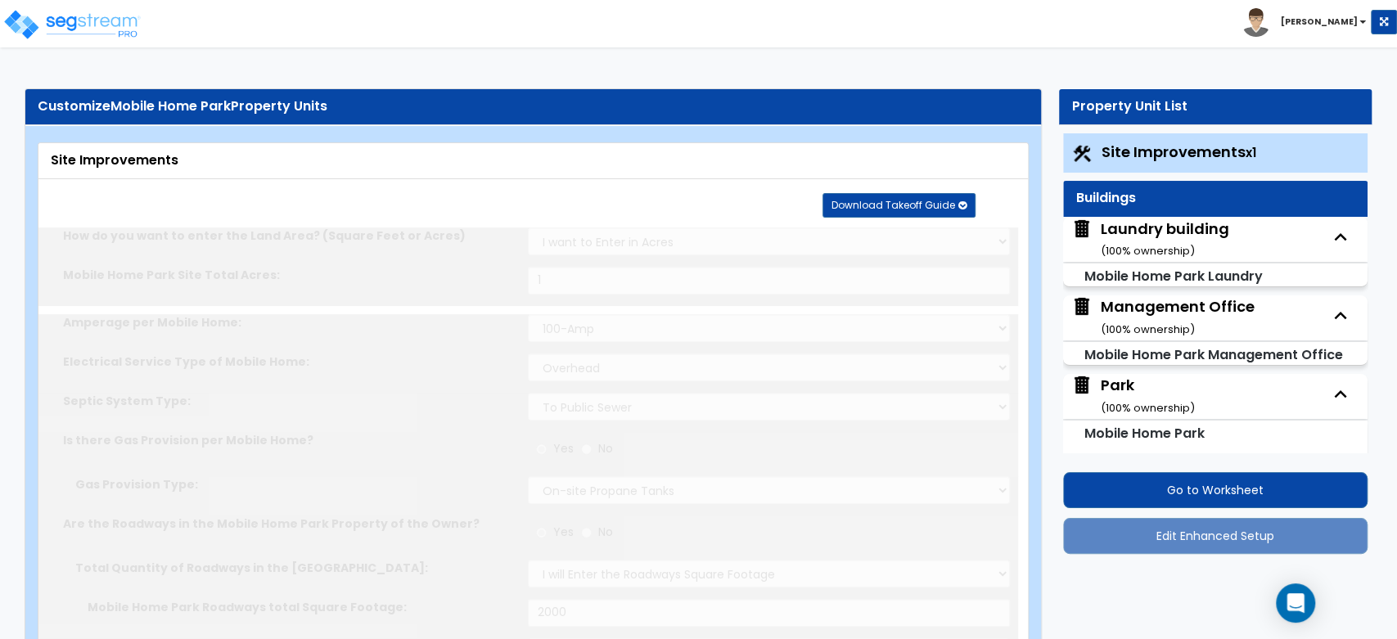
select select "1"
radio input "true"
type input "1"
radio input "true"
select select "1"
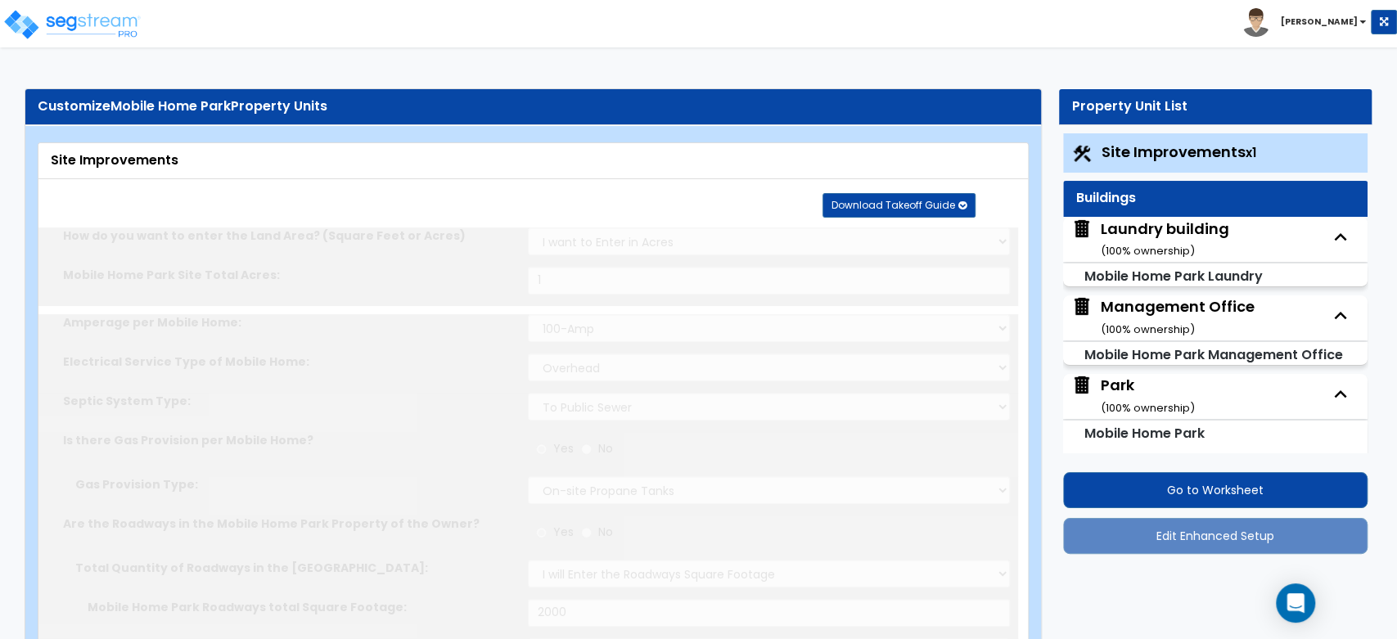
select select "5"
radio input "true"
type input "80"
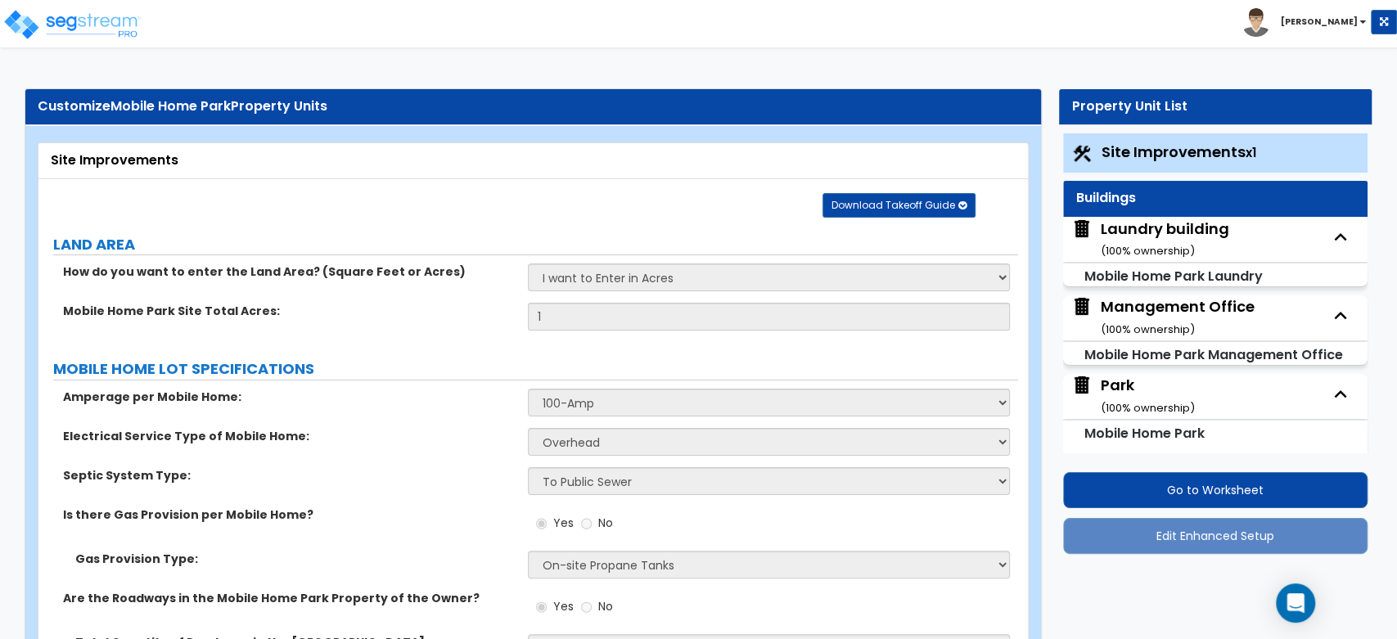
click at [1165, 232] on div "Laundry building ( 100 % ownership)" at bounding box center [1164, 239] width 128 height 42
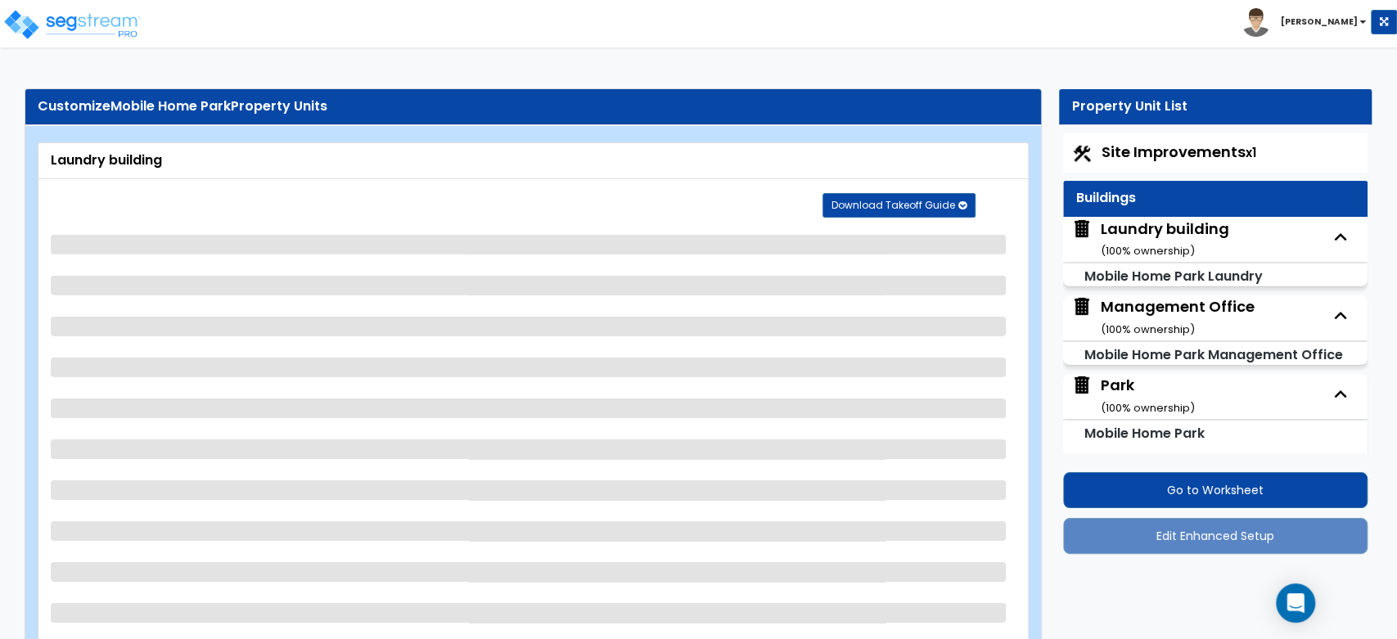
select select "1"
select select "2"
select select "4"
select select "1"
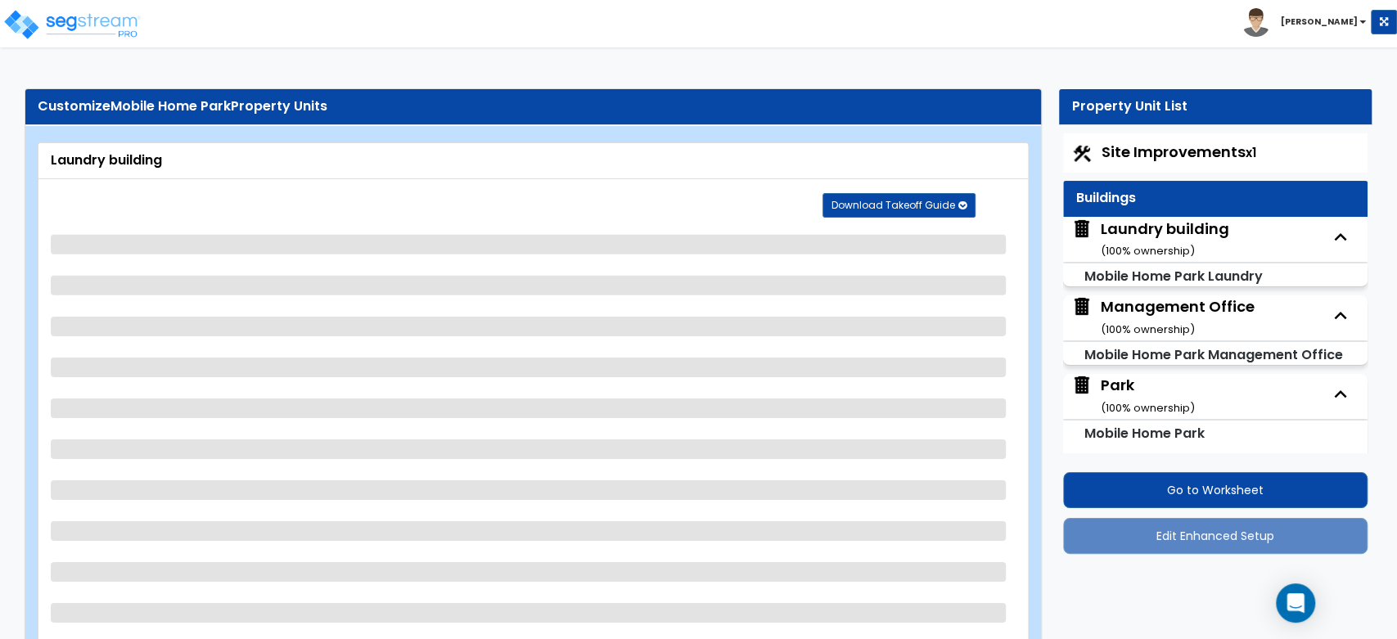
select select "1"
select select "3"
select select "4"
select select "3"
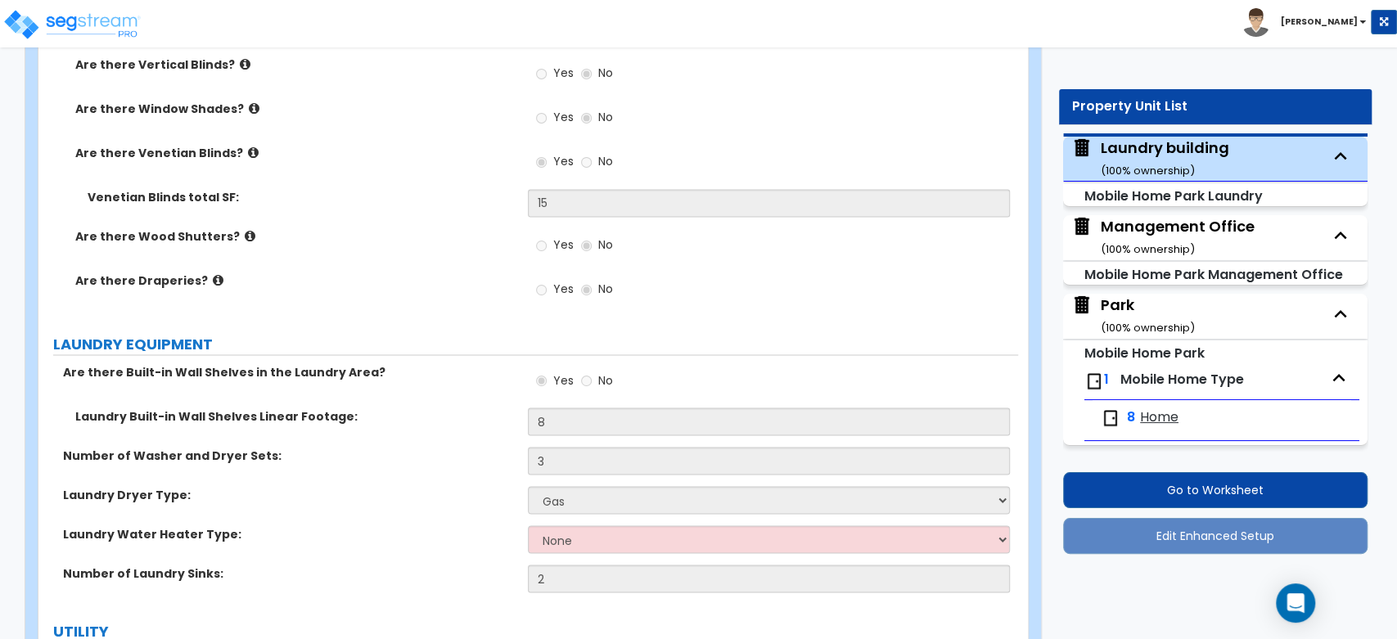
scroll to position [1939, 0]
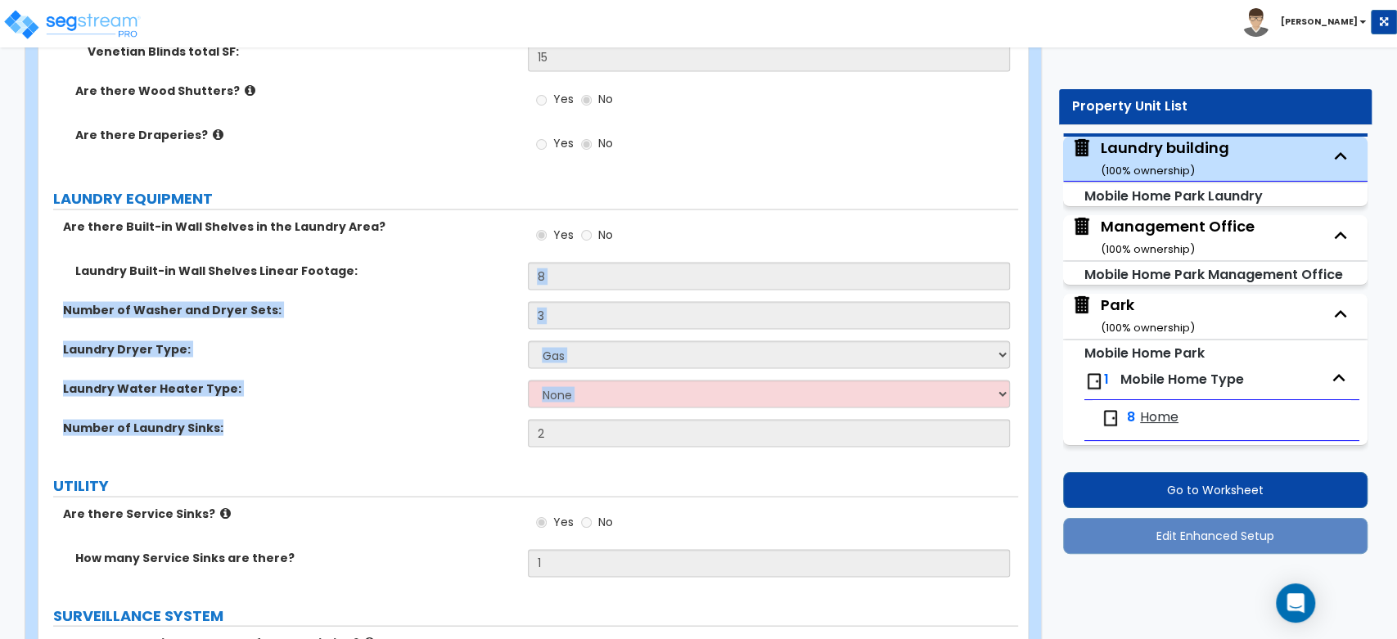
drag, startPoint x: 251, startPoint y: 424, endPoint x: 34, endPoint y: 299, distance: 250.0
click at [111, 307] on label "Number of Washer and Dryer Sets:" at bounding box center [289, 309] width 452 height 16
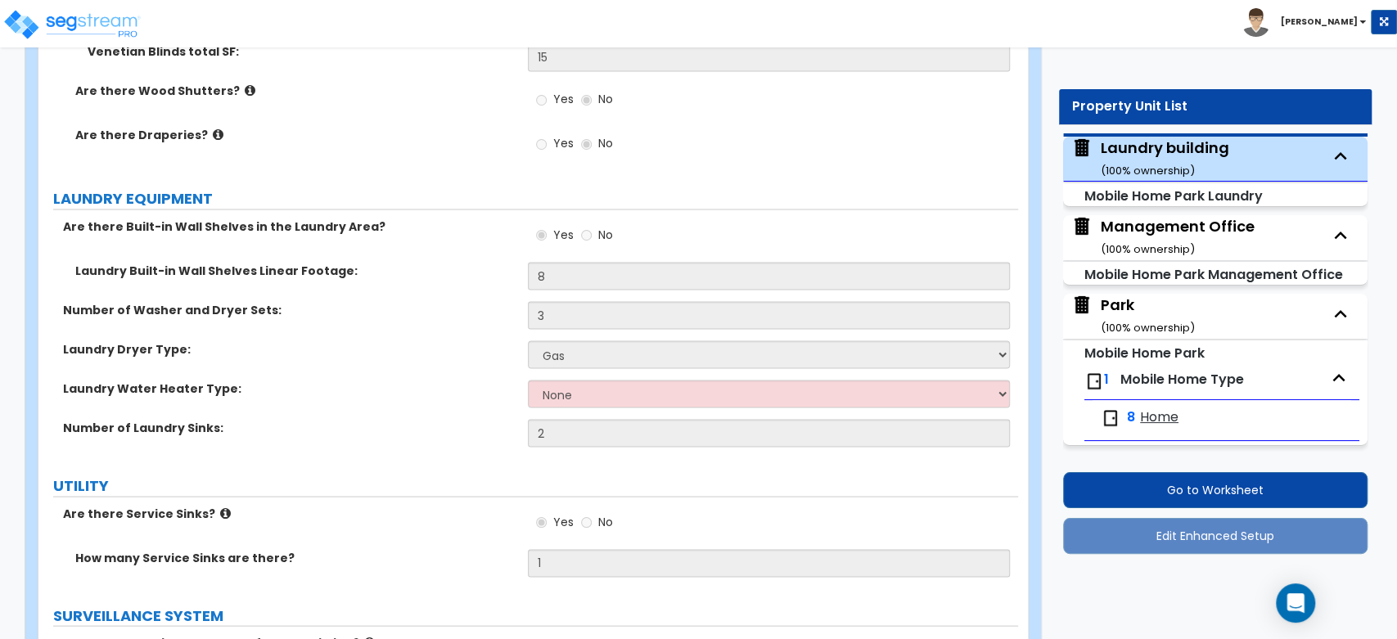
click at [1314, 21] on b "[PERSON_NAME]" at bounding box center [1318, 22] width 77 height 12
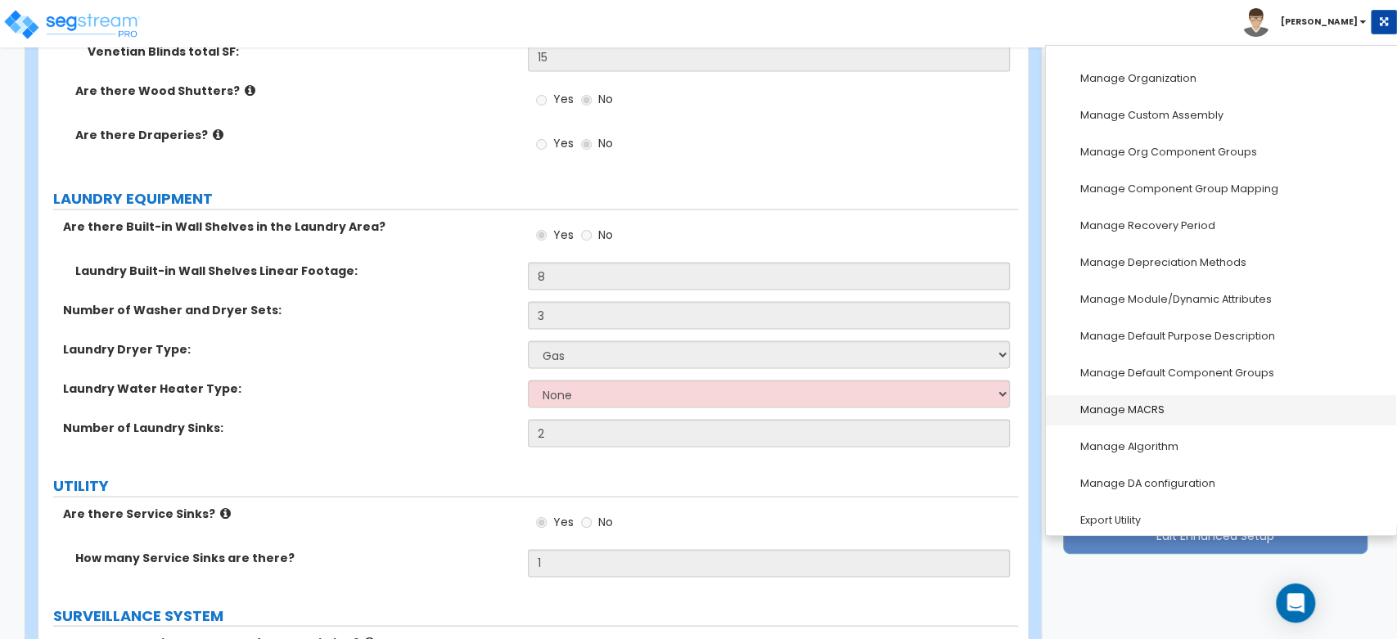
scroll to position [226, 0]
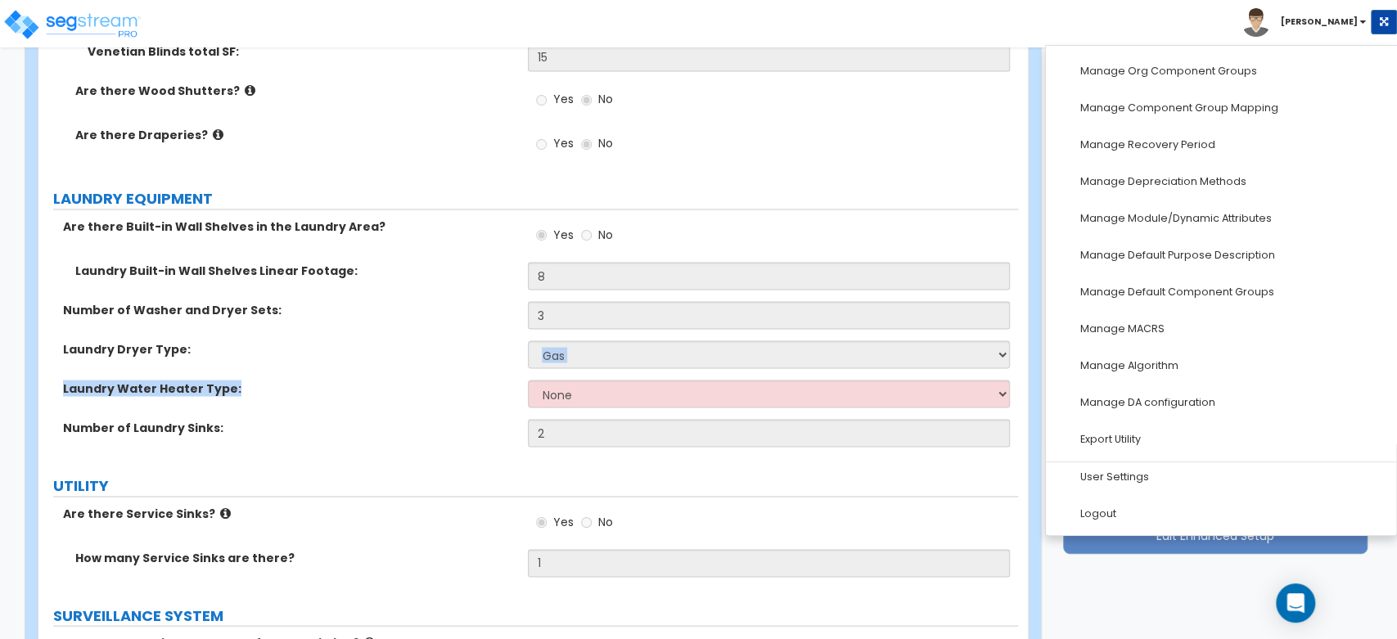
drag, startPoint x: 401, startPoint y: 349, endPoint x: 273, endPoint y: 392, distance: 134.5
click at [273, 392] on div "Are there Built-in Wall Shelves in the Laundry Area? Yes No Laundry Built-in Wa…" at bounding box center [528, 338] width 955 height 241
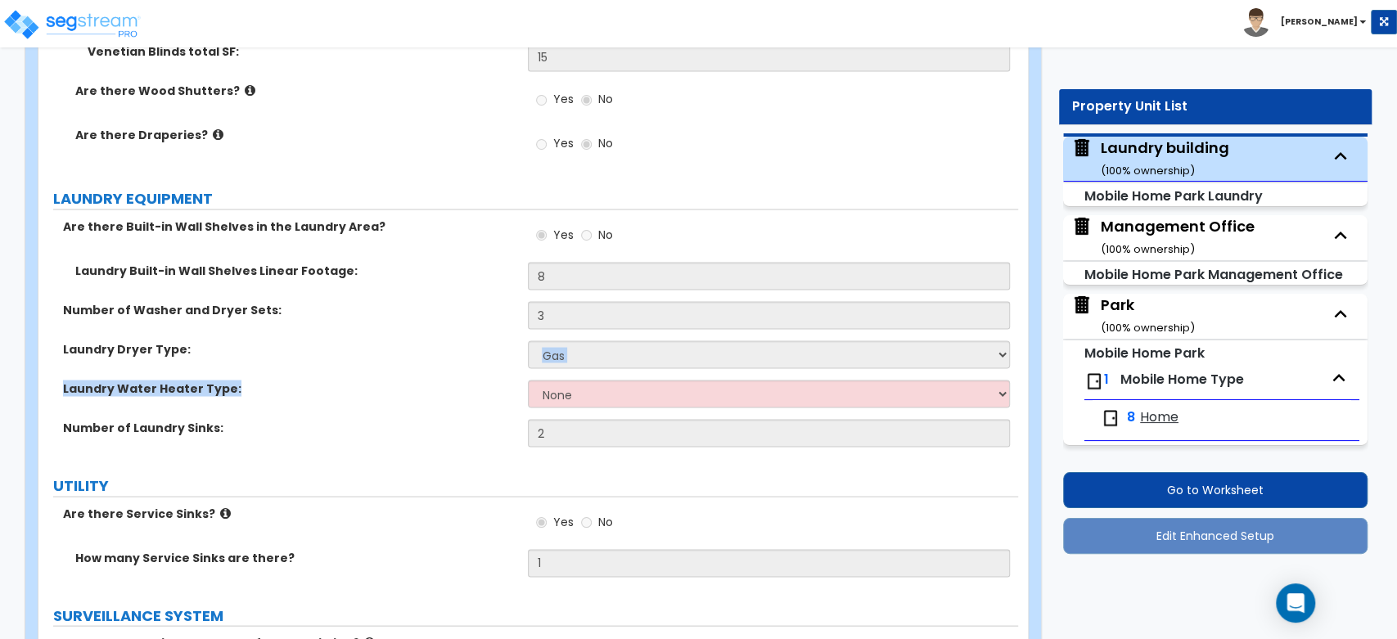
click at [273, 392] on label "Laundry Water Heater Type:" at bounding box center [289, 388] width 452 height 16
drag, startPoint x: 236, startPoint y: 424, endPoint x: 61, endPoint y: 394, distance: 176.7
click at [61, 394] on div "Are there Built-in Wall Shelves in the Laundry Area? Yes No Laundry Built-in Wa…" at bounding box center [528, 338] width 955 height 241
click at [231, 360] on div "Laundry Dryer Type: Please Choose One Gas Electric" at bounding box center [527, 359] width 979 height 39
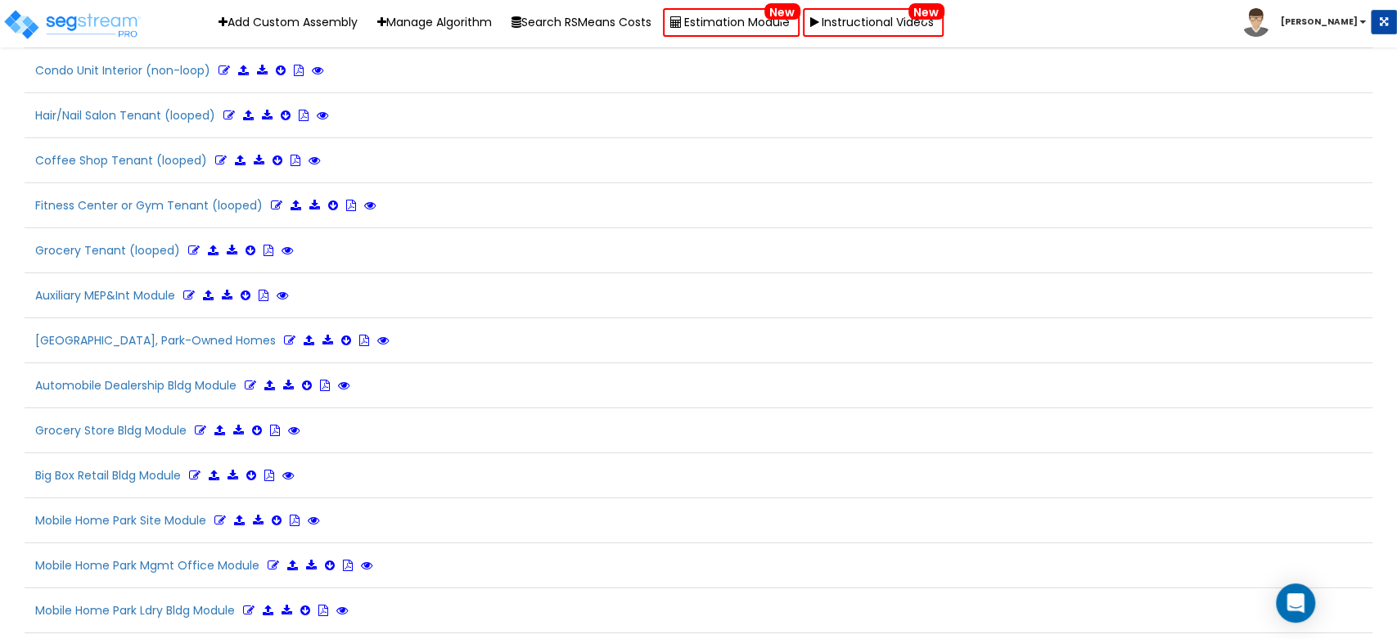
scroll to position [3430, 0]
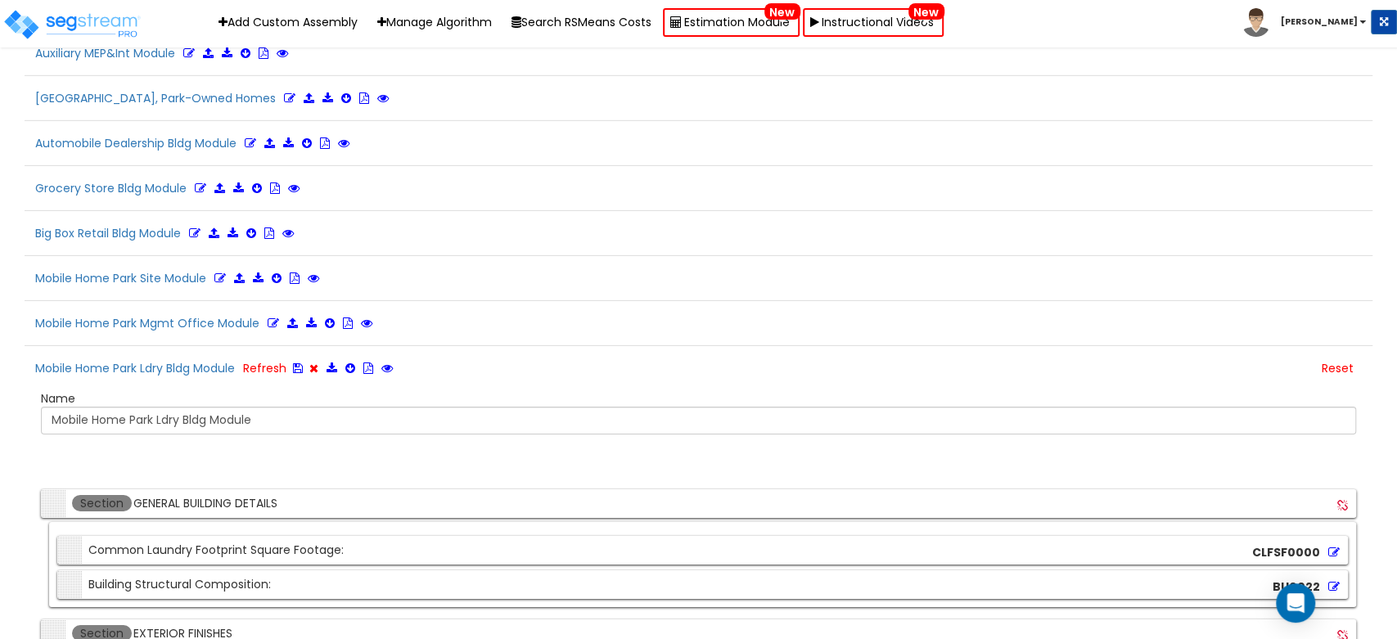
scroll to position [6959, 0]
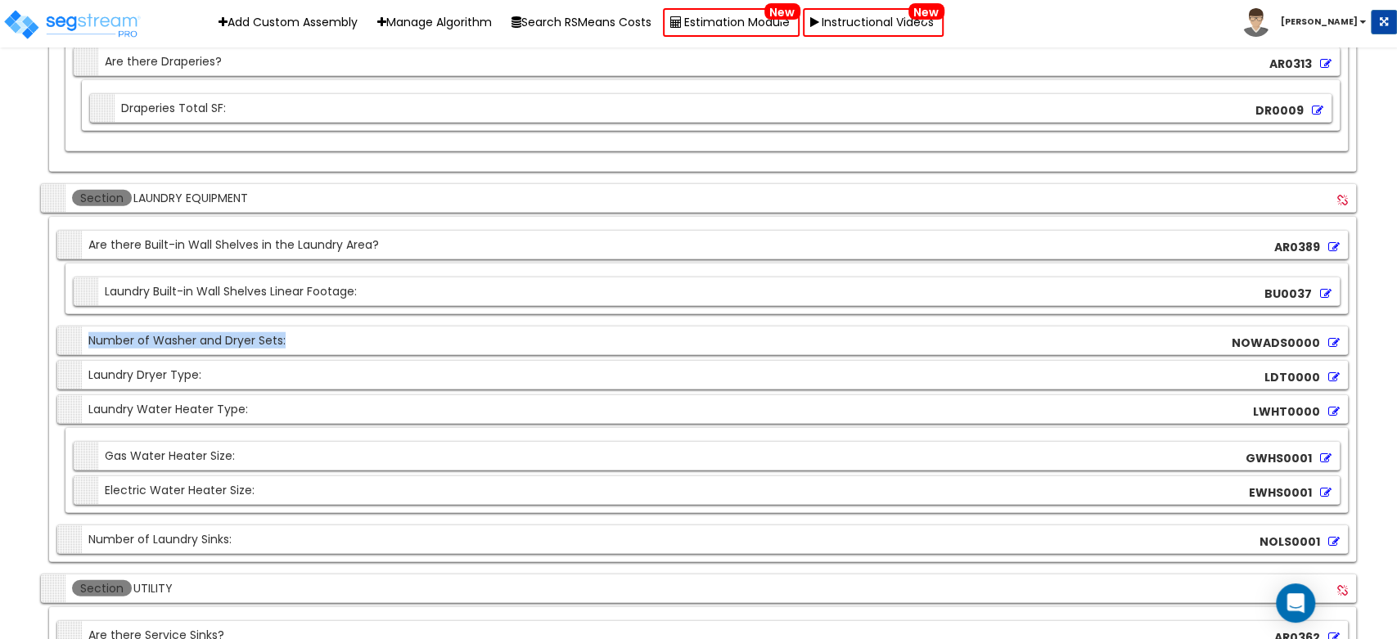
drag, startPoint x: 84, startPoint y: 319, endPoint x: 380, endPoint y: 317, distance: 295.4
click at [380, 326] on div "Section Number of Washer and Dryer Sets: NOWADS0000" at bounding box center [702, 340] width 1290 height 29
click at [1331, 371] on icon at bounding box center [1333, 376] width 11 height 11
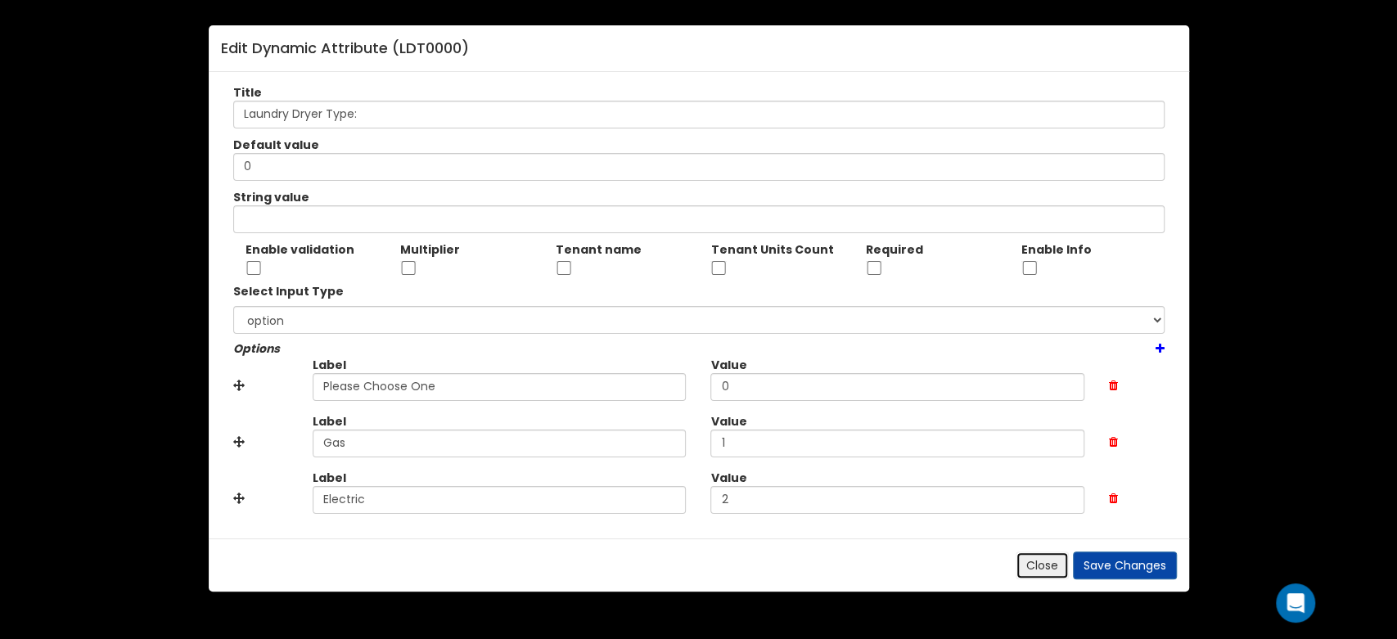
click at [1042, 568] on button "Close" at bounding box center [1041, 565] width 53 height 28
